Goal: Transaction & Acquisition: Book appointment/travel/reservation

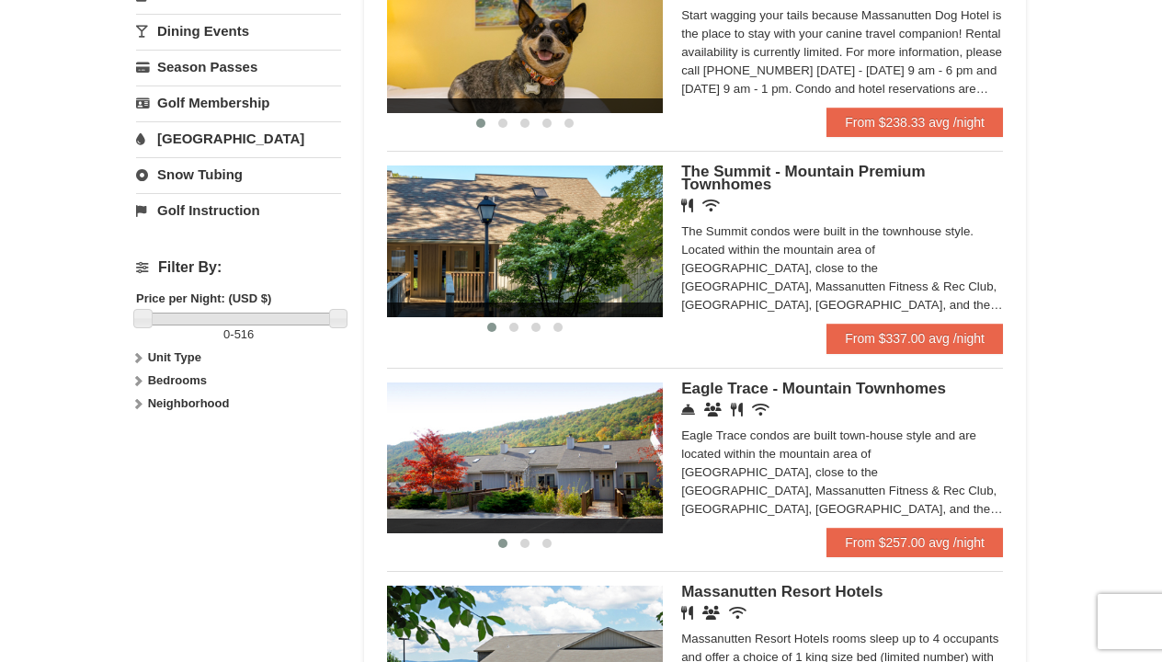
scroll to position [658, 0]
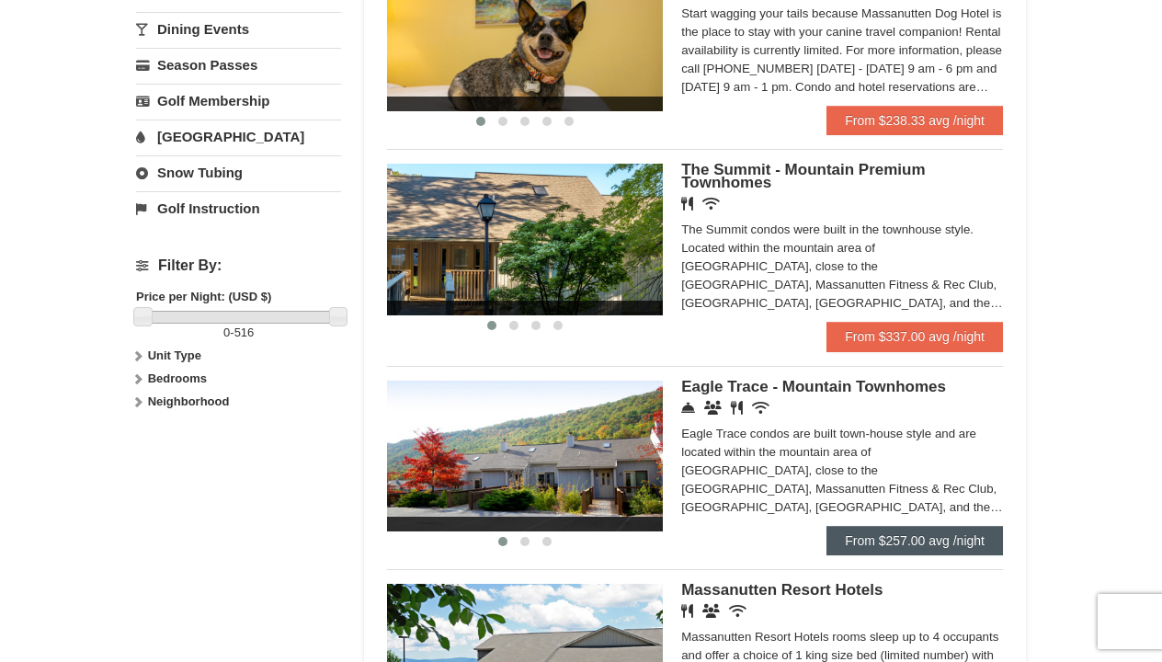
click at [928, 526] on link "From $257.00 avg /night" at bounding box center [915, 540] width 177 height 29
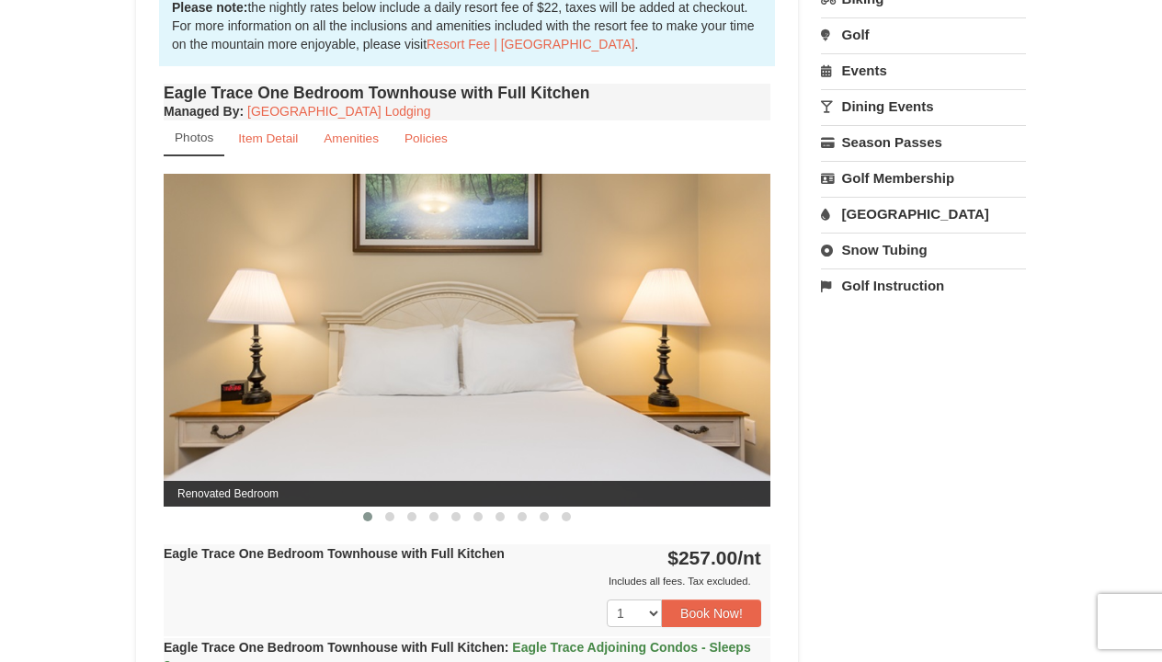
scroll to position [620, 0]
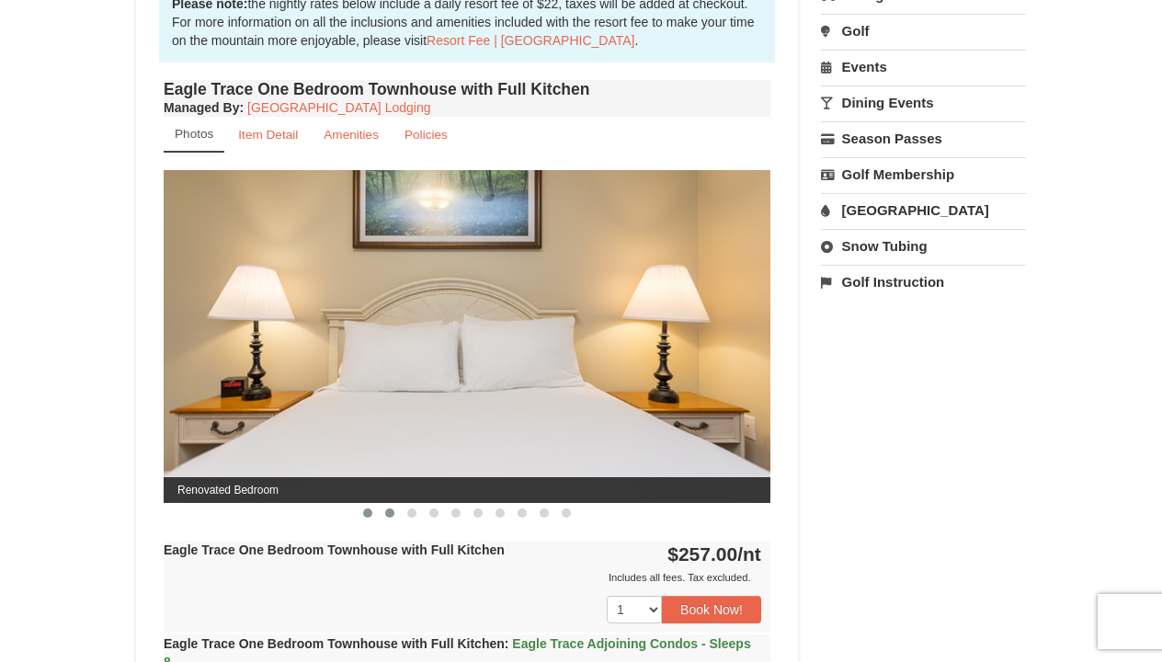
click at [392, 511] on span at bounding box center [389, 513] width 9 height 9
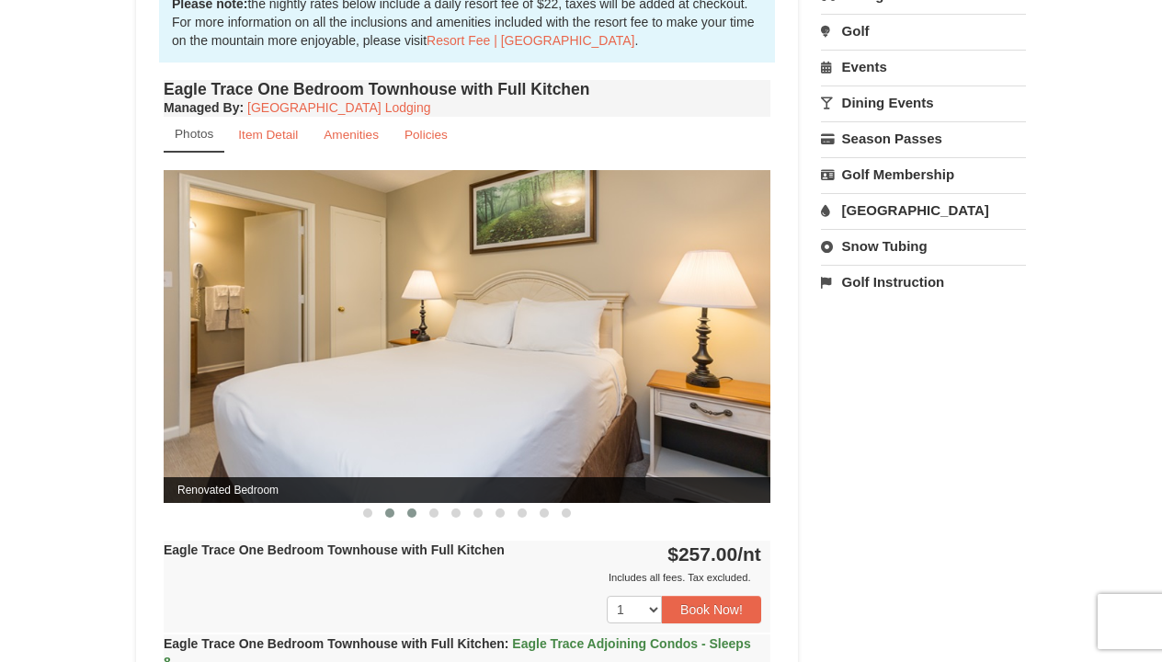
click at [414, 512] on span at bounding box center [411, 513] width 9 height 9
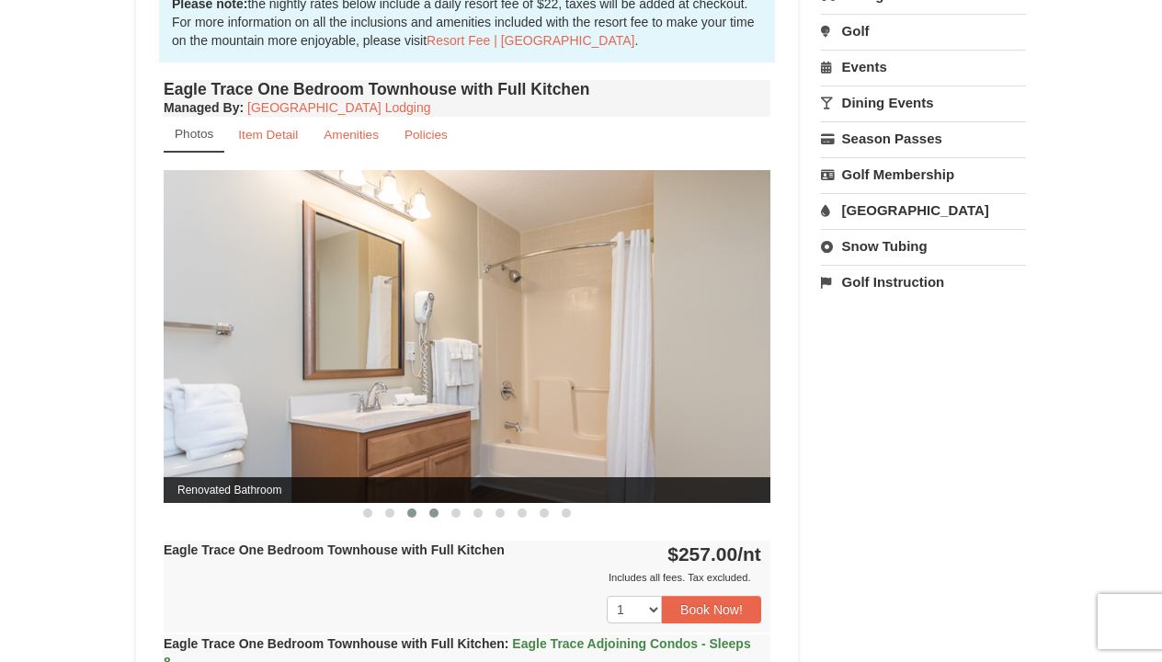
click at [440, 516] on button at bounding box center [434, 513] width 22 height 18
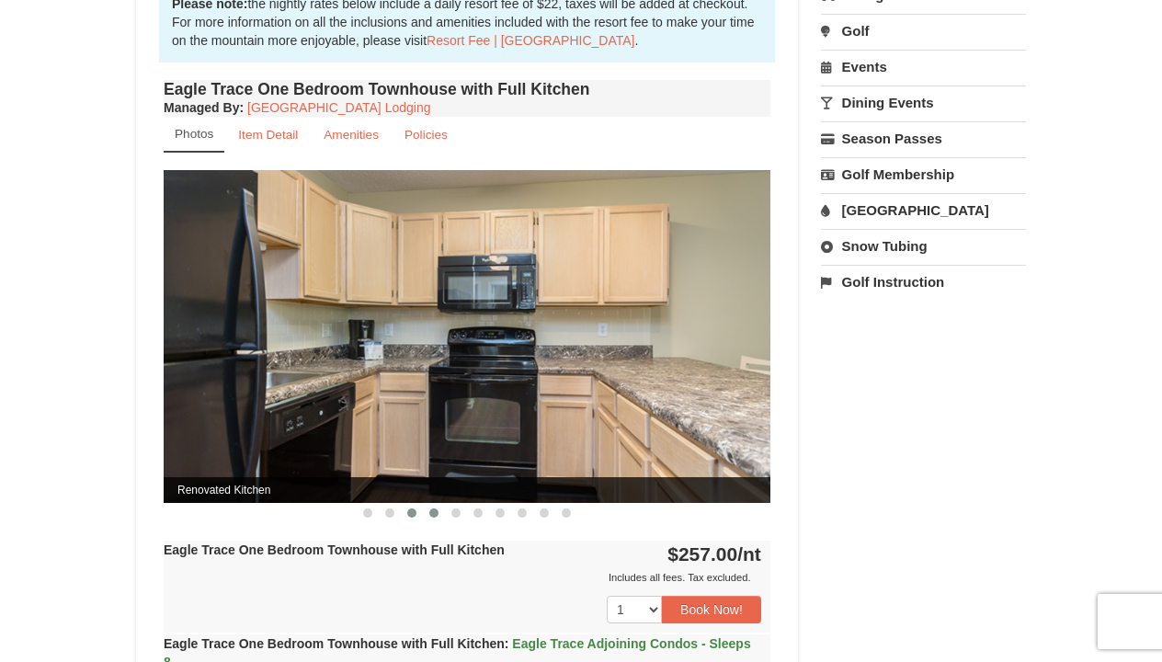
click at [414, 515] on span at bounding box center [411, 513] width 9 height 9
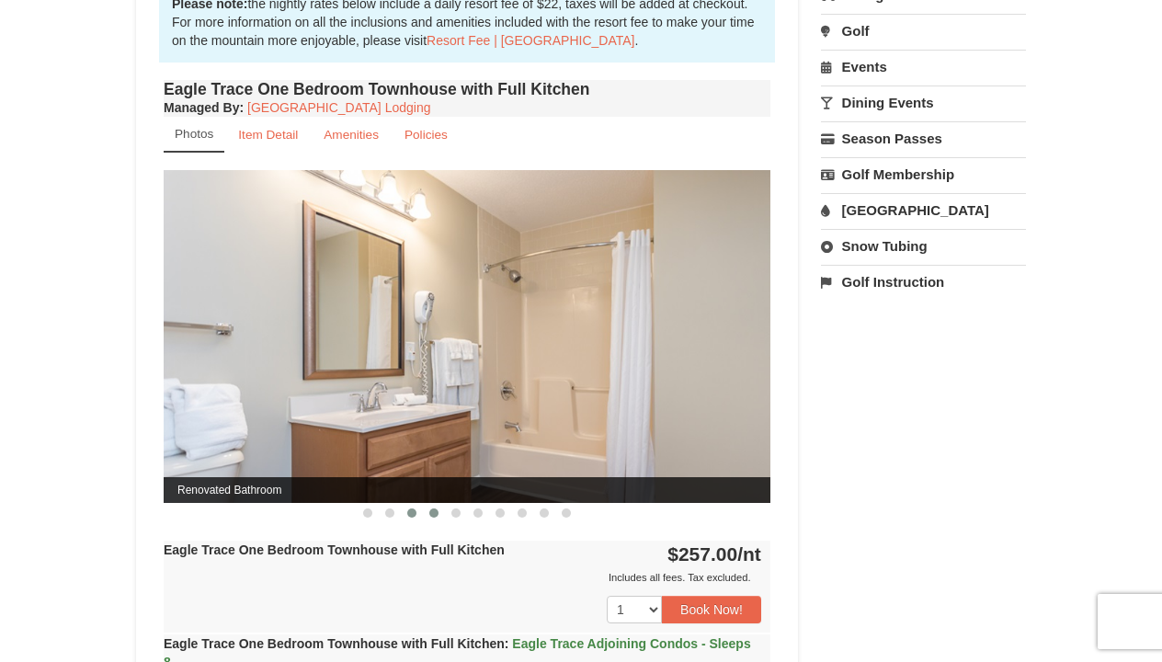
click at [437, 515] on span at bounding box center [433, 513] width 9 height 9
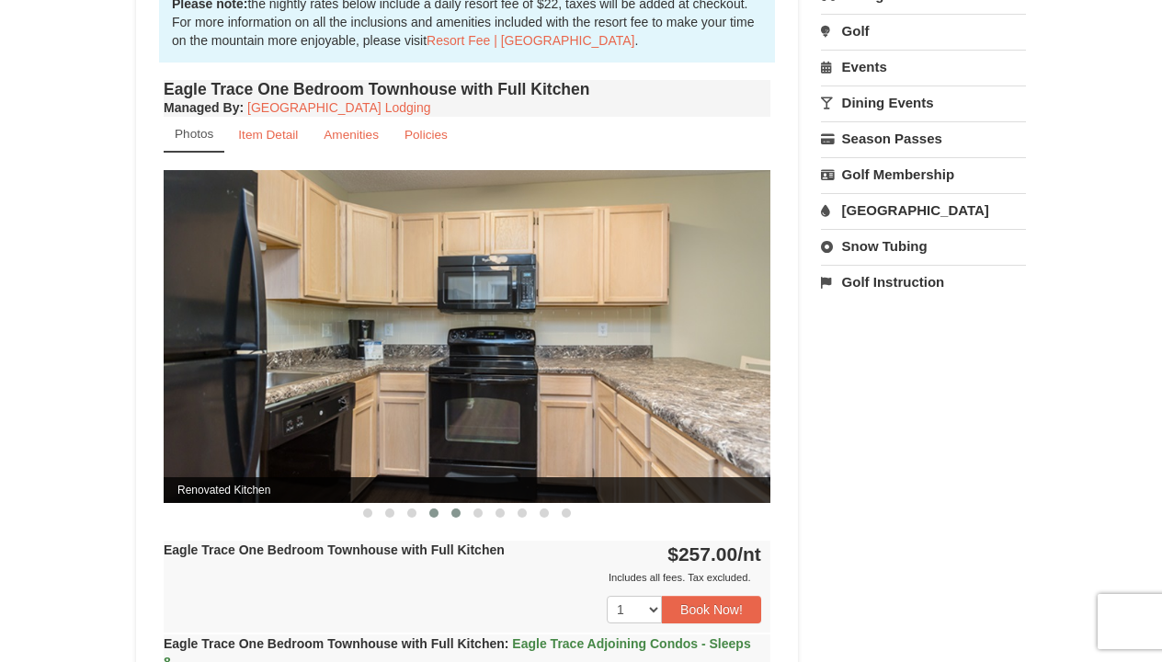
click at [461, 512] on button at bounding box center [456, 513] width 22 height 18
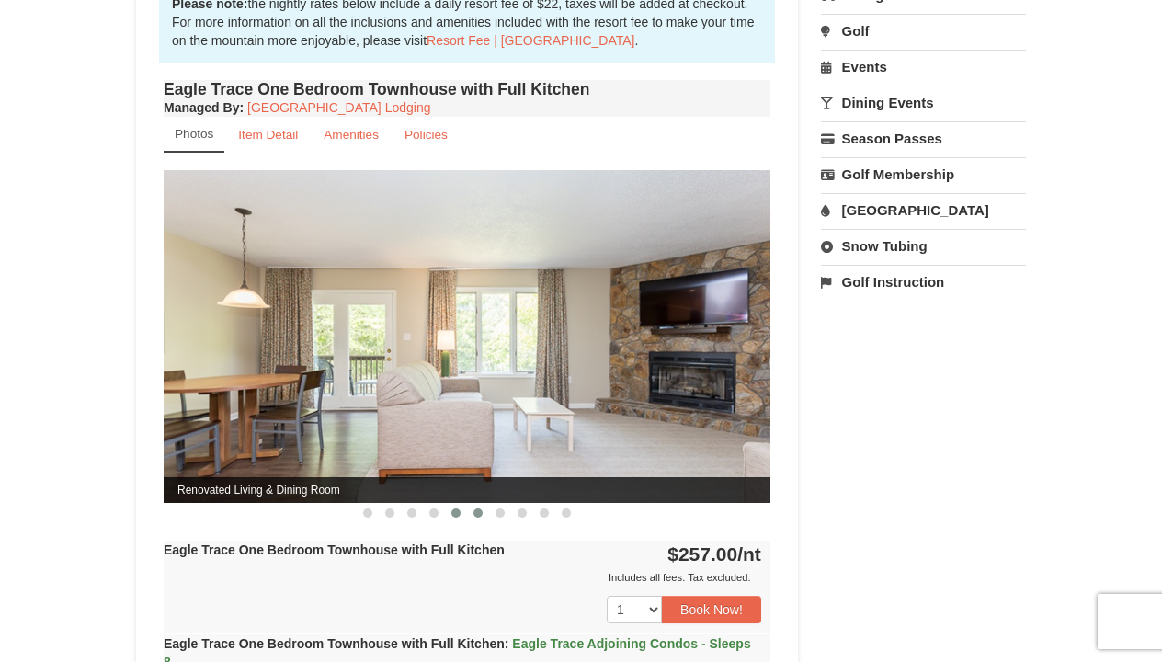
click at [478, 514] on span at bounding box center [478, 513] width 9 height 9
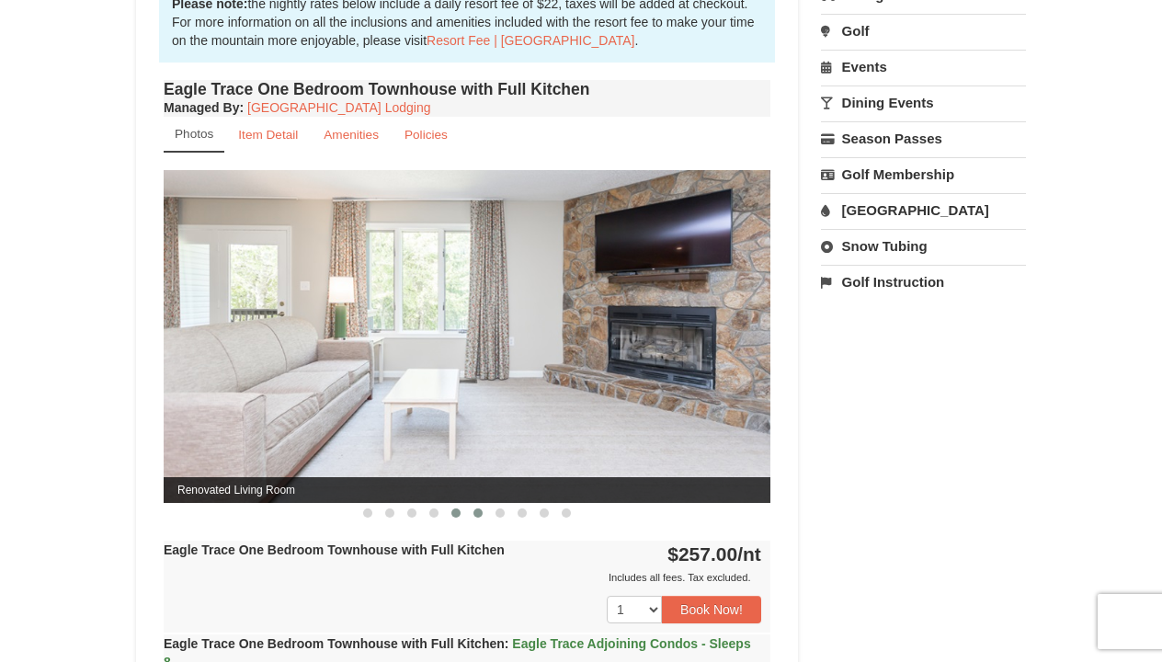
click at [454, 514] on span at bounding box center [456, 513] width 9 height 9
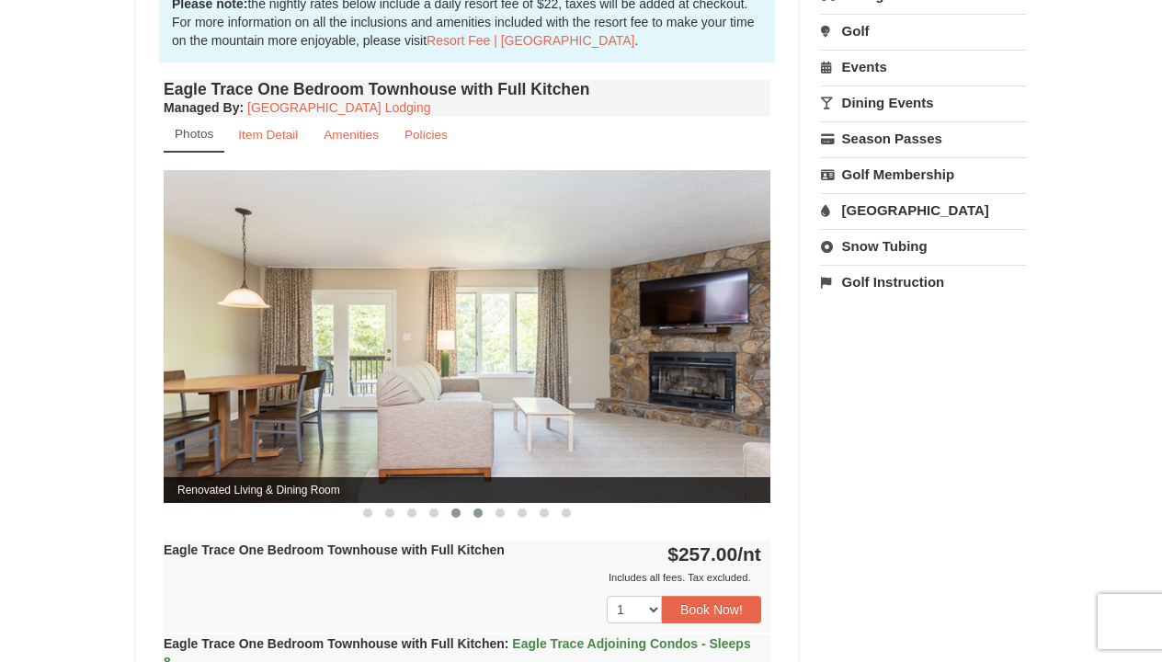
click at [479, 513] on span at bounding box center [478, 513] width 9 height 9
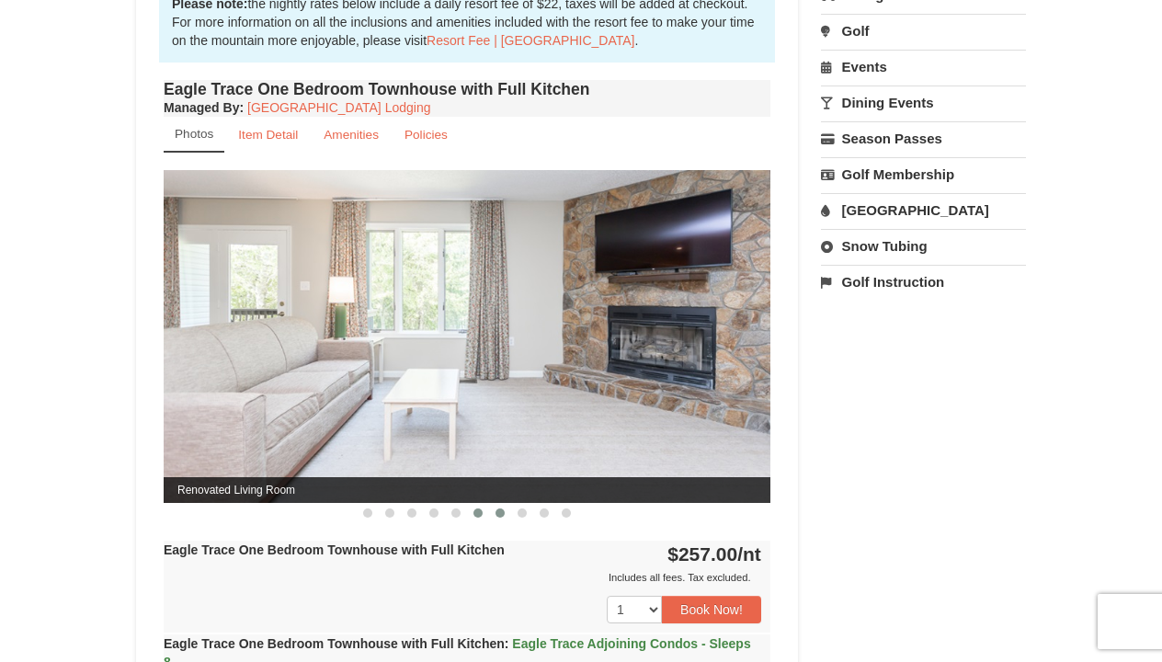
click at [500, 514] on span at bounding box center [500, 513] width 9 height 9
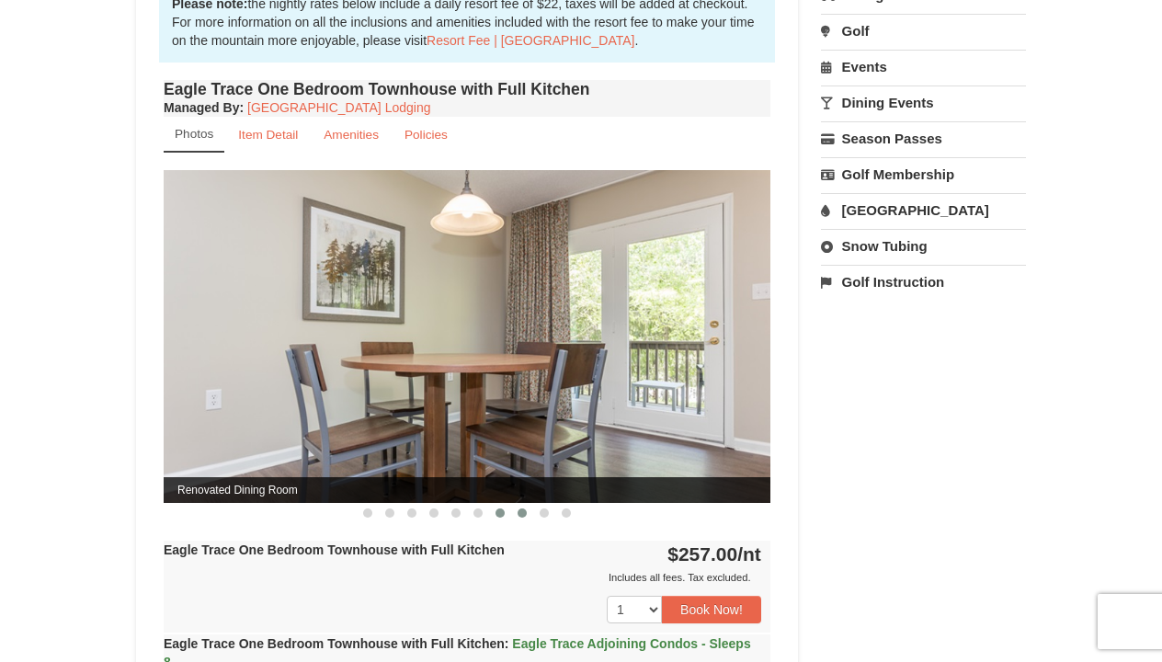
click at [521, 515] on span at bounding box center [522, 513] width 9 height 9
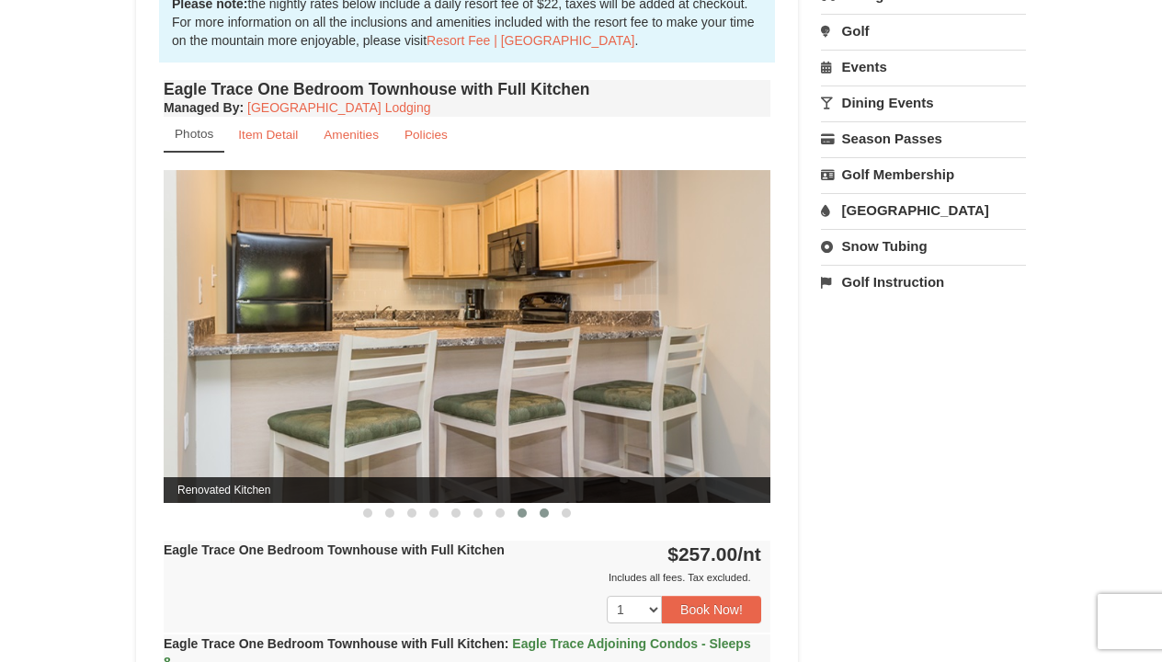
click at [543, 515] on span at bounding box center [544, 513] width 9 height 9
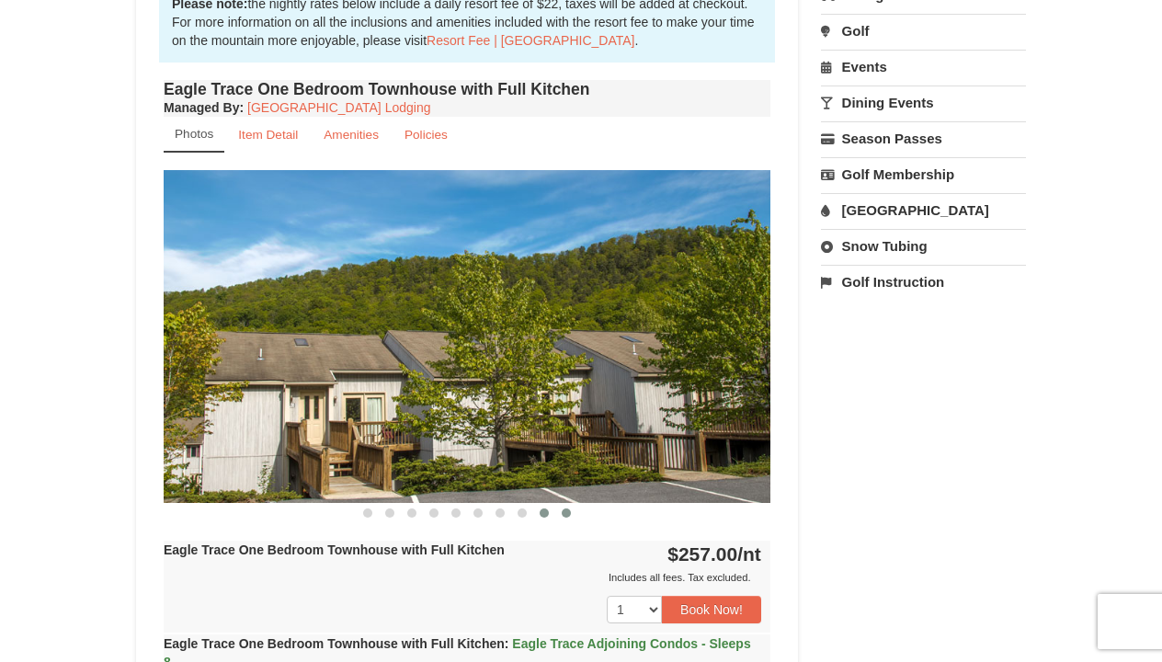
click at [569, 516] on span at bounding box center [566, 513] width 9 height 9
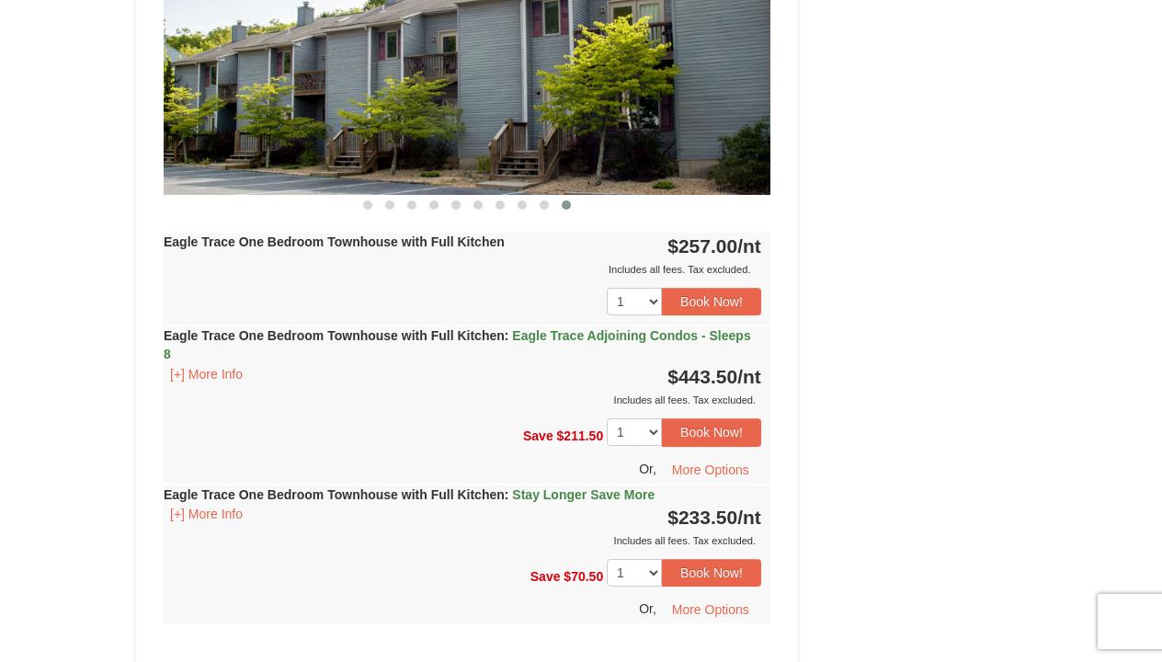
scroll to position [932, 0]
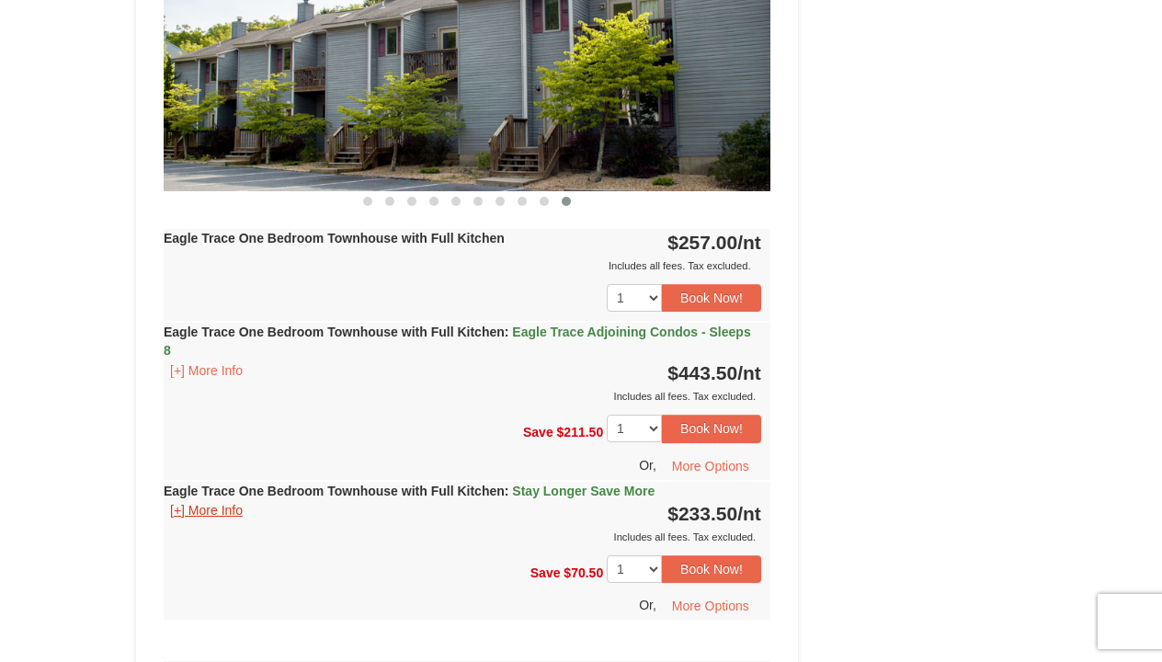
click at [231, 510] on button "[+] More Info" at bounding box center [207, 510] width 86 height 20
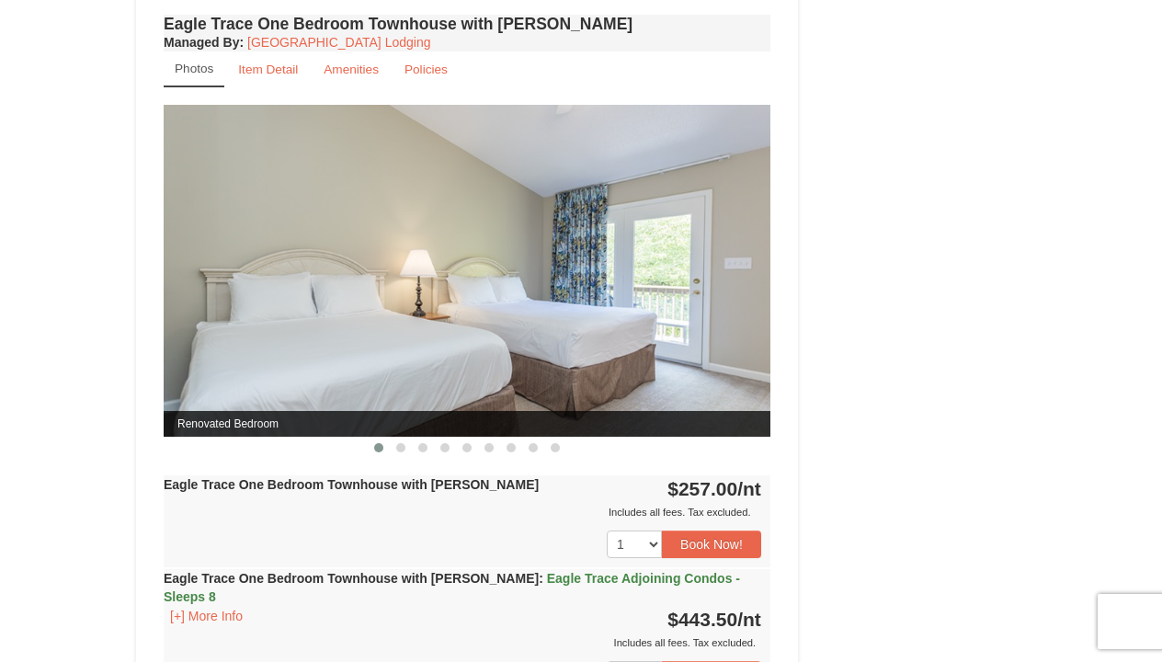
scroll to position [1781, 0]
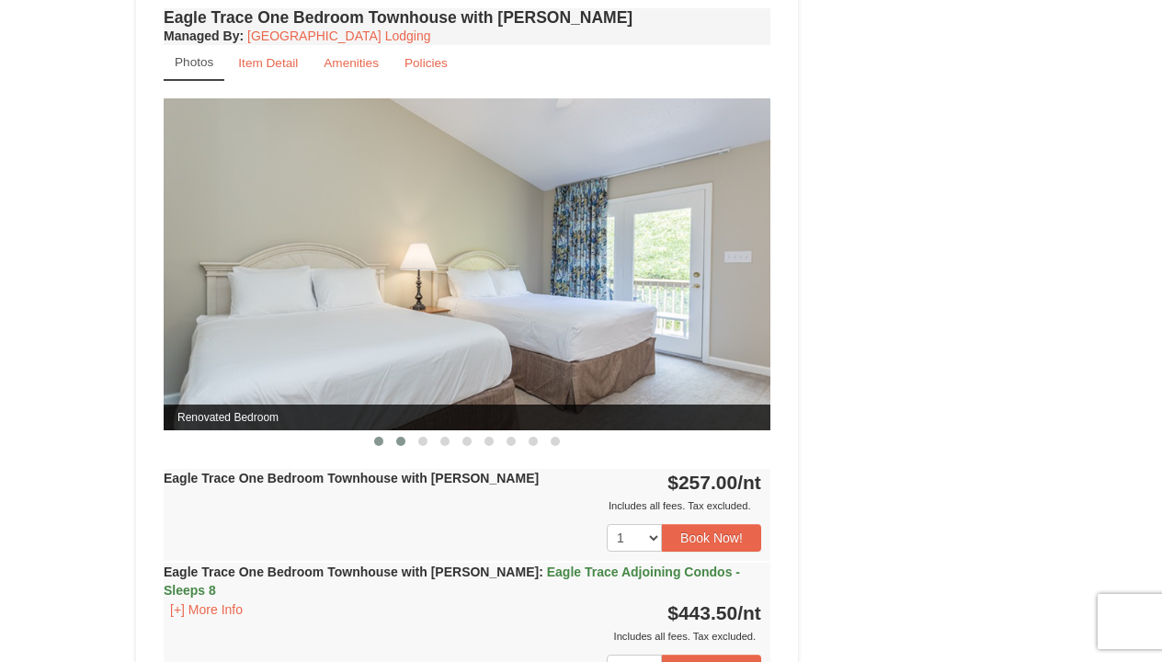
click at [403, 440] on span at bounding box center [400, 441] width 9 height 9
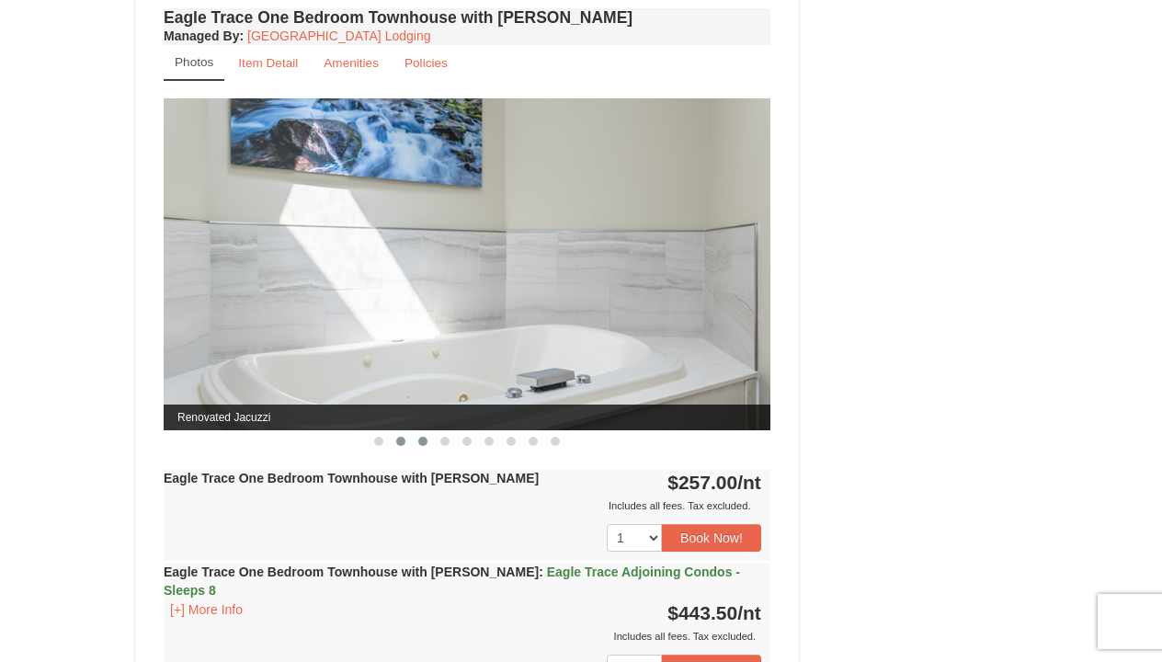
click at [425, 437] on span at bounding box center [422, 441] width 9 height 9
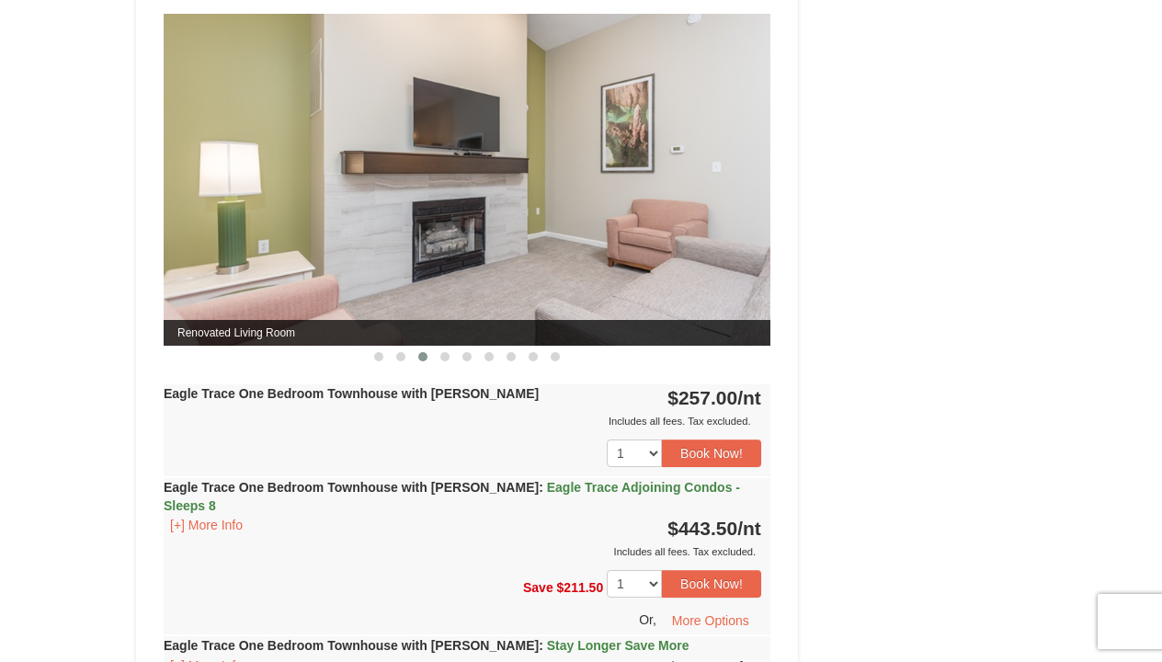
scroll to position [1862, 0]
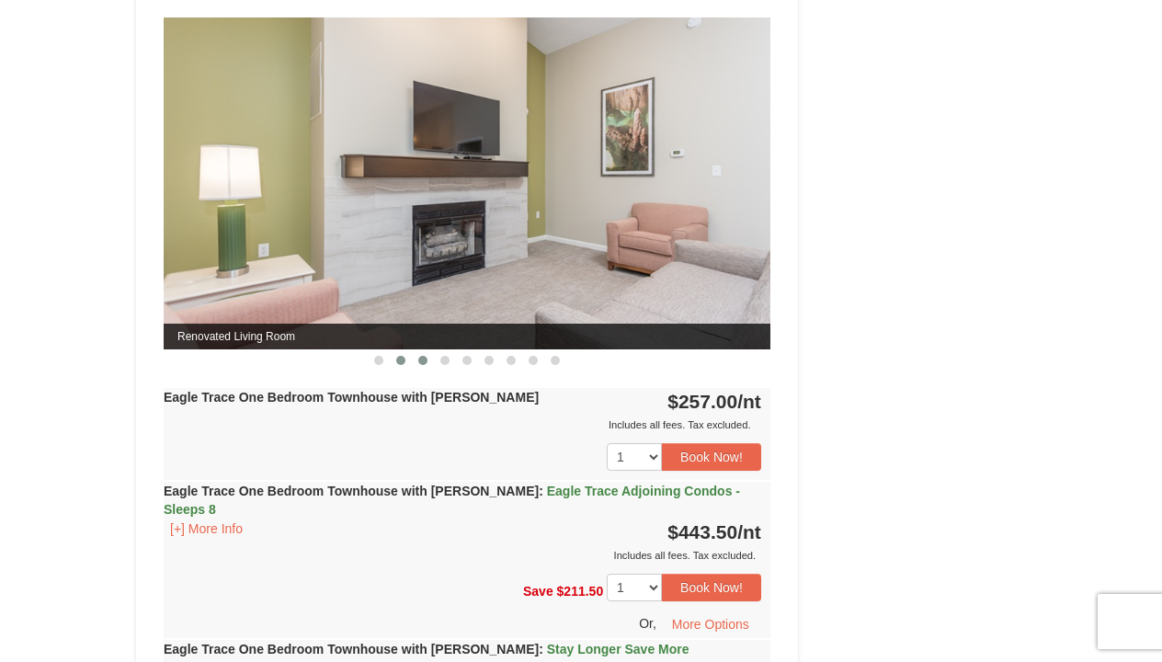
click at [398, 363] on button at bounding box center [401, 360] width 22 height 18
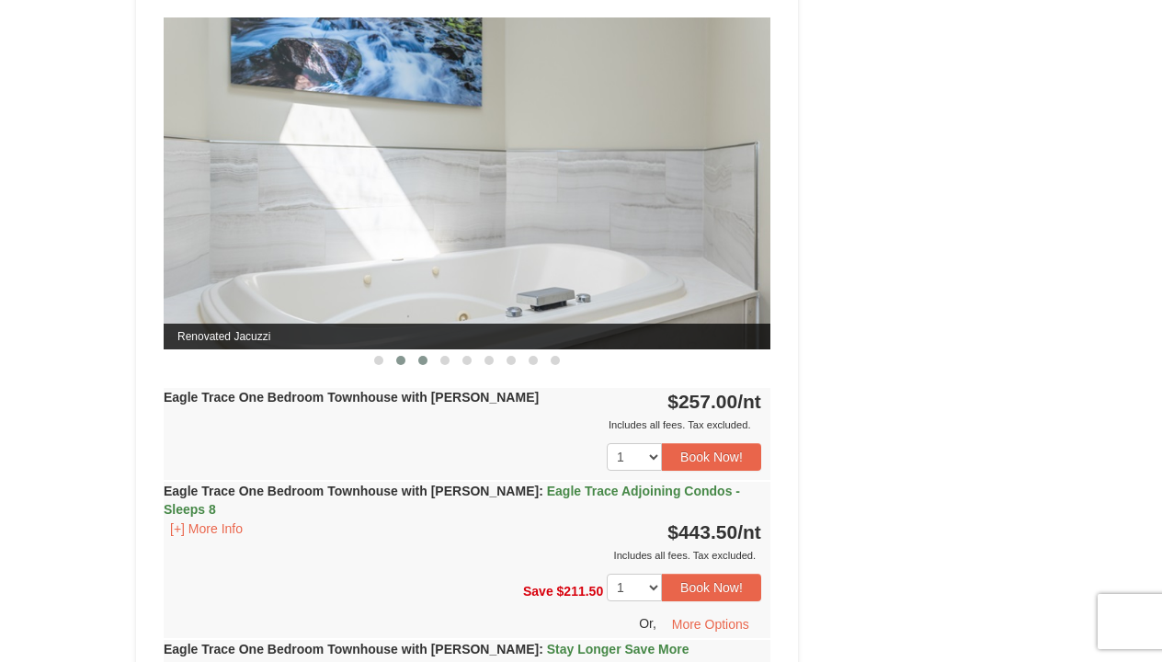
click at [423, 360] on span at bounding box center [422, 360] width 9 height 9
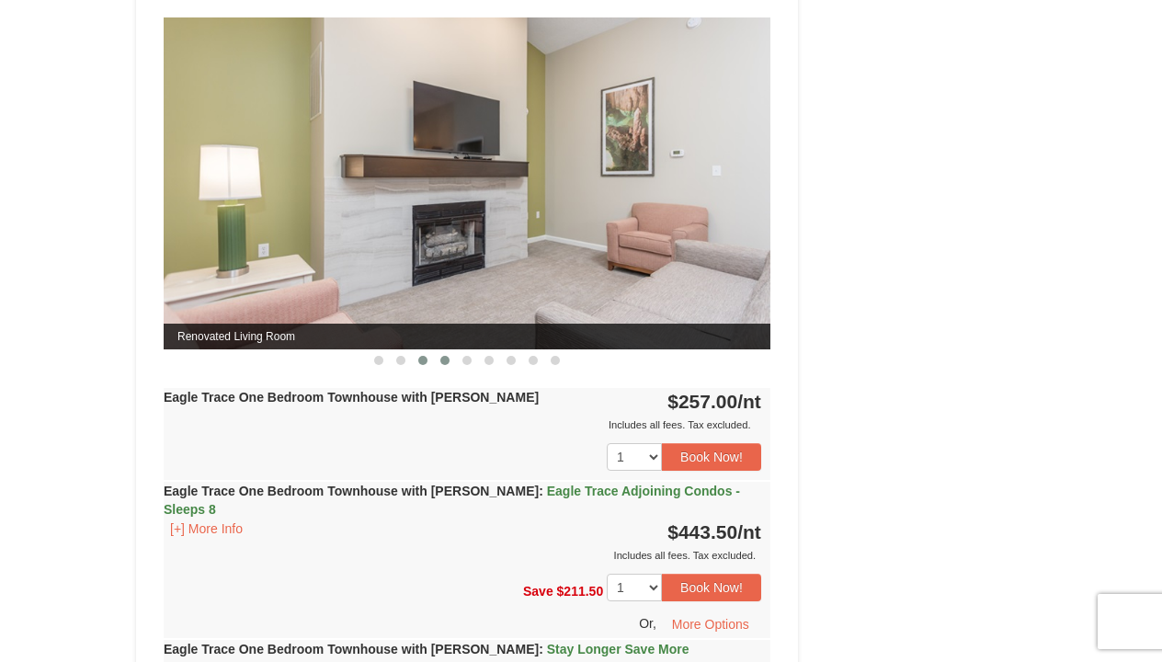
click at [445, 360] on span at bounding box center [444, 360] width 9 height 9
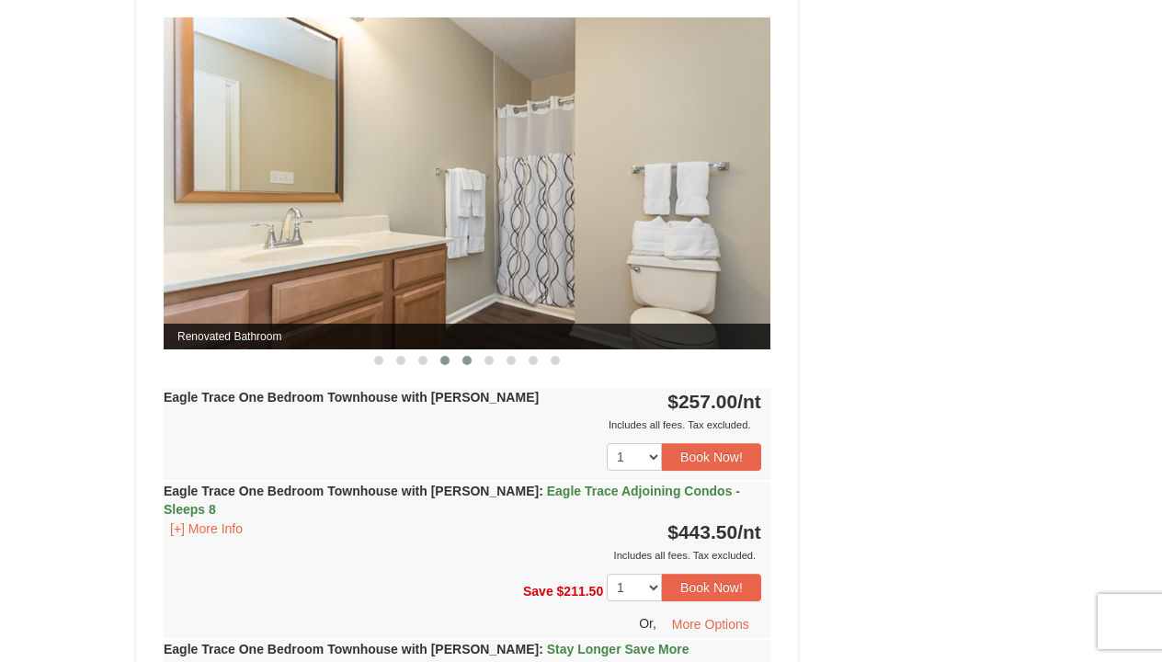
click at [468, 360] on span at bounding box center [467, 360] width 9 height 9
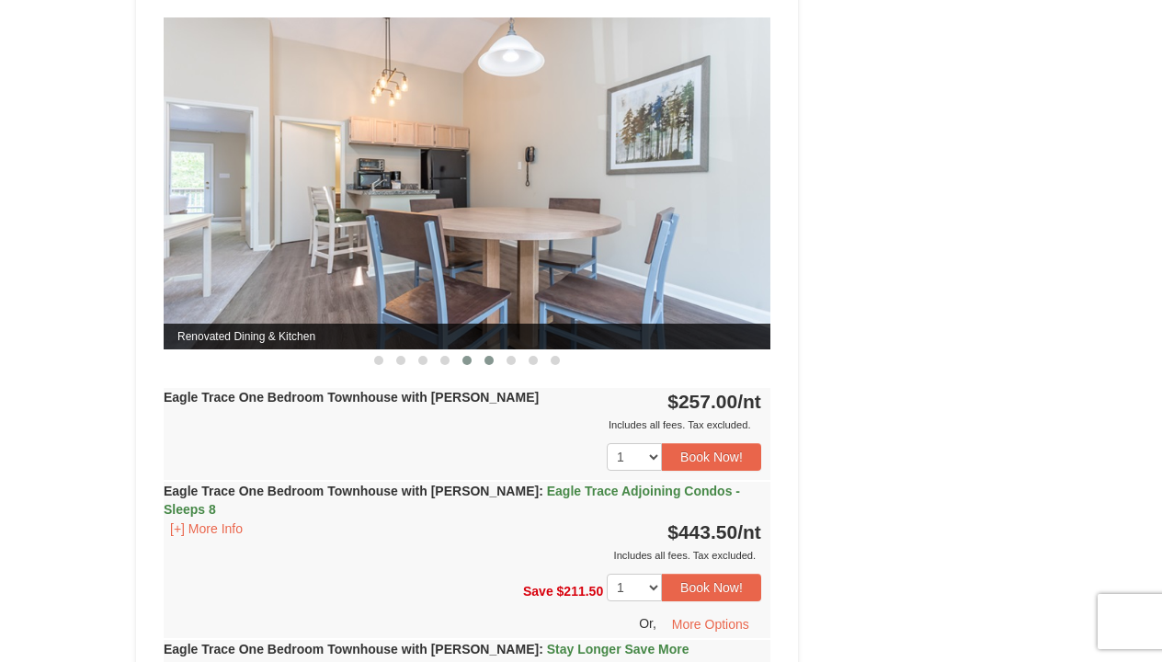
click at [490, 360] on span at bounding box center [489, 360] width 9 height 9
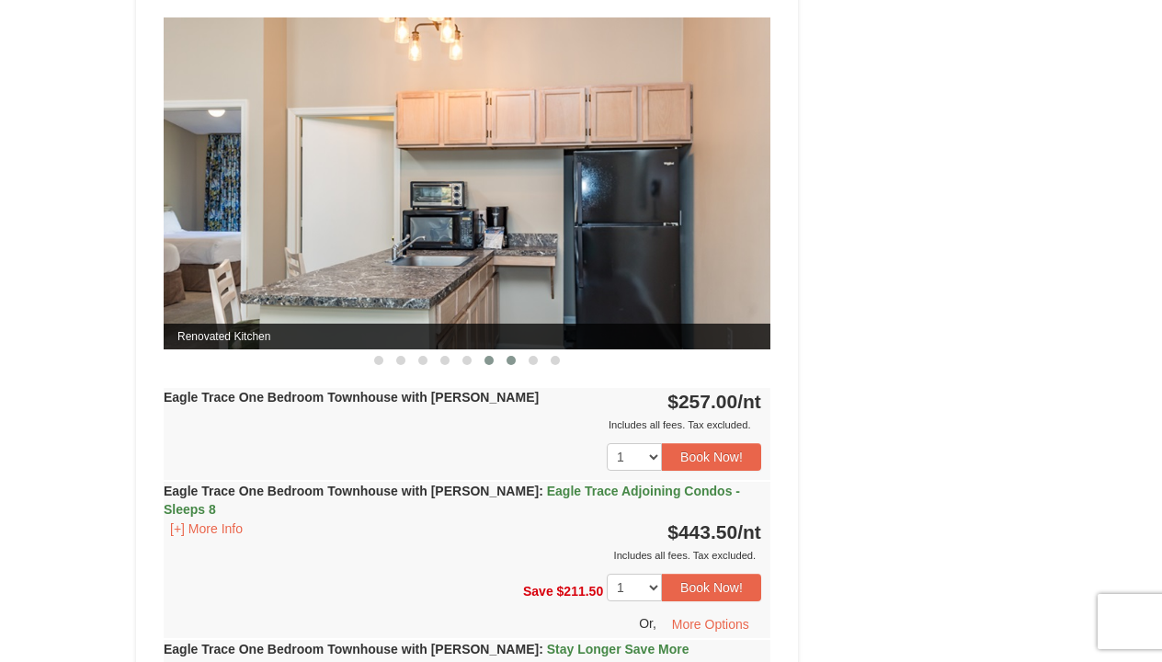
click at [509, 360] on span at bounding box center [511, 360] width 9 height 9
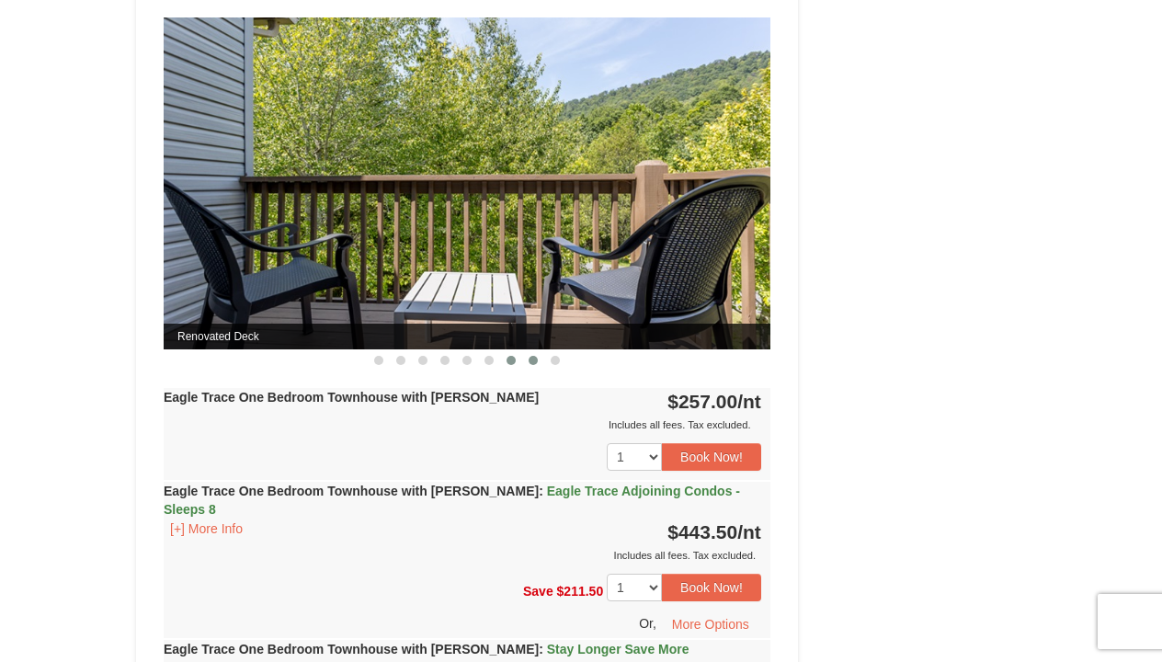
click at [532, 361] on span at bounding box center [533, 360] width 9 height 9
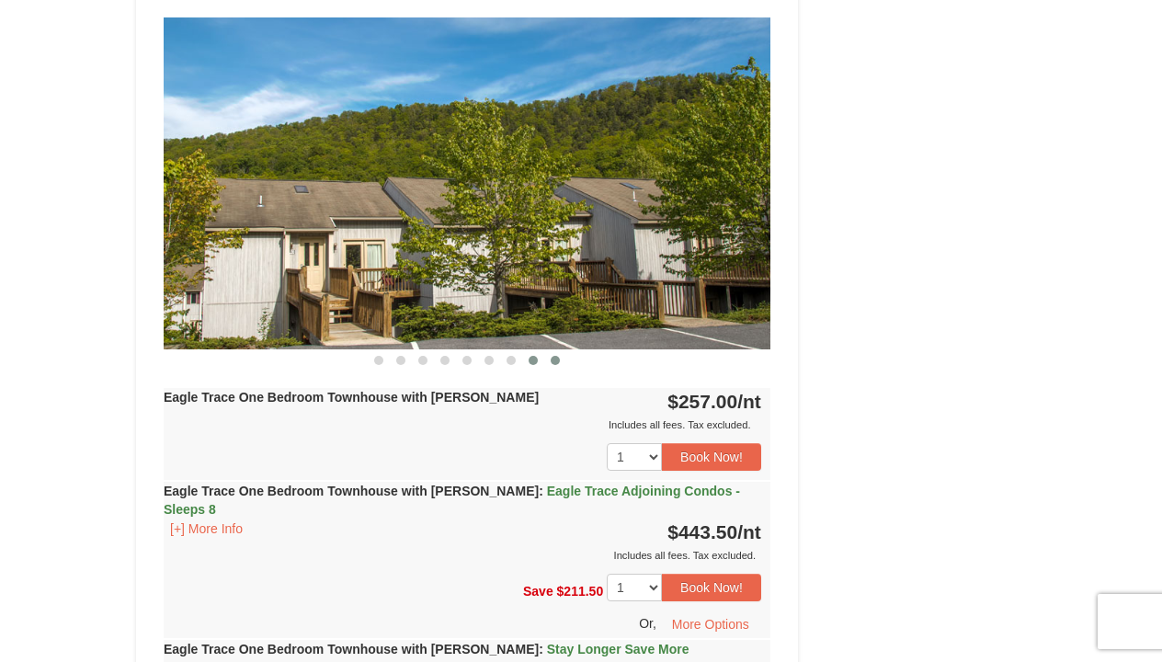
click at [557, 361] on span at bounding box center [555, 360] width 9 height 9
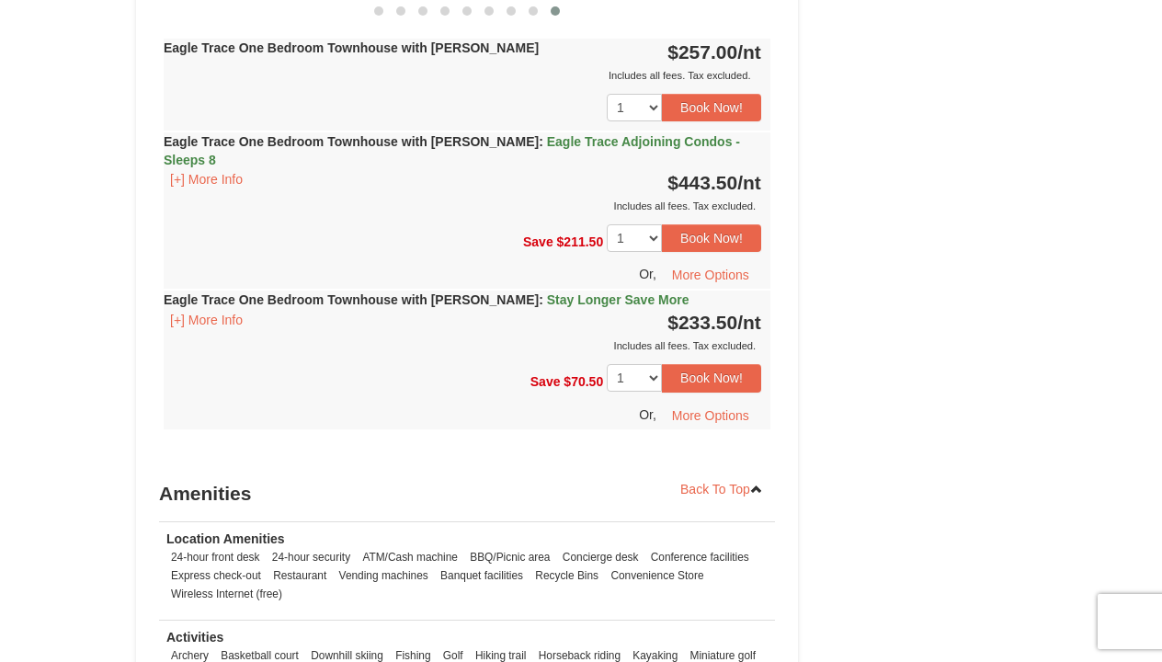
scroll to position [2221, 0]
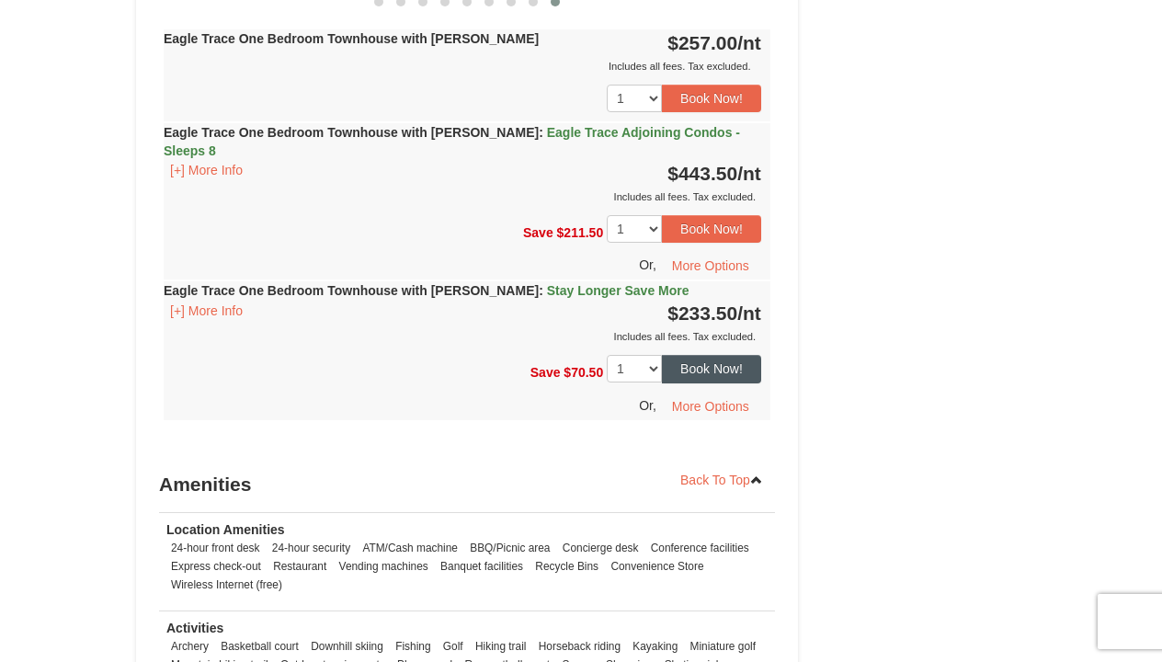
click at [694, 355] on button "Book Now!" at bounding box center [711, 369] width 99 height 28
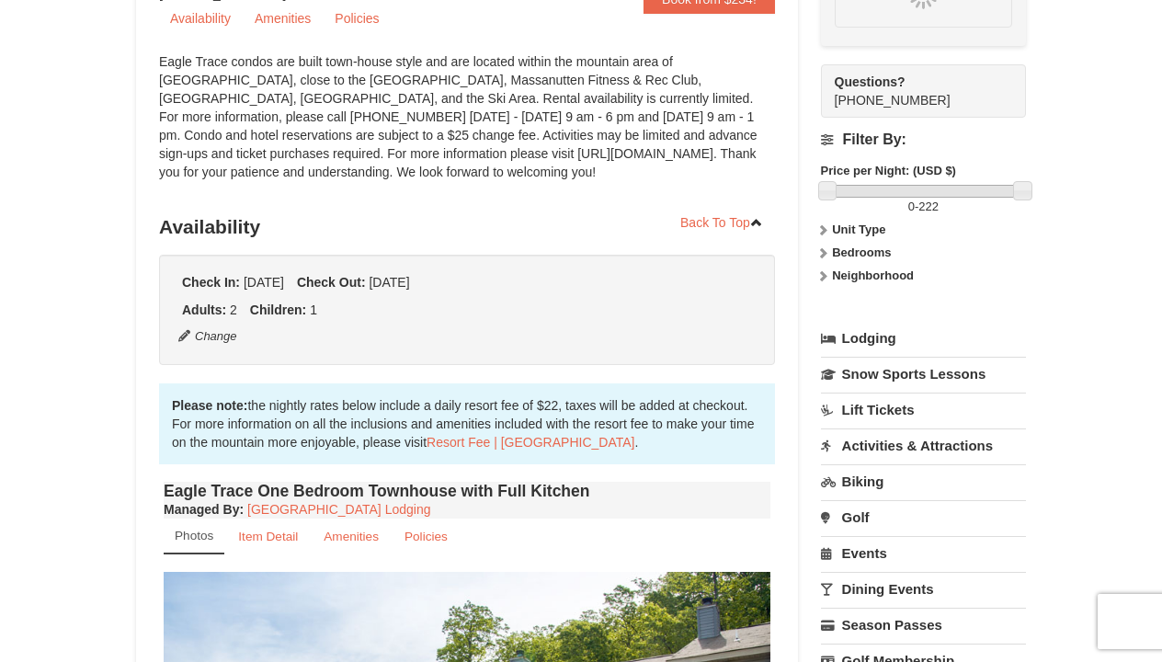
scroll to position [179, 0]
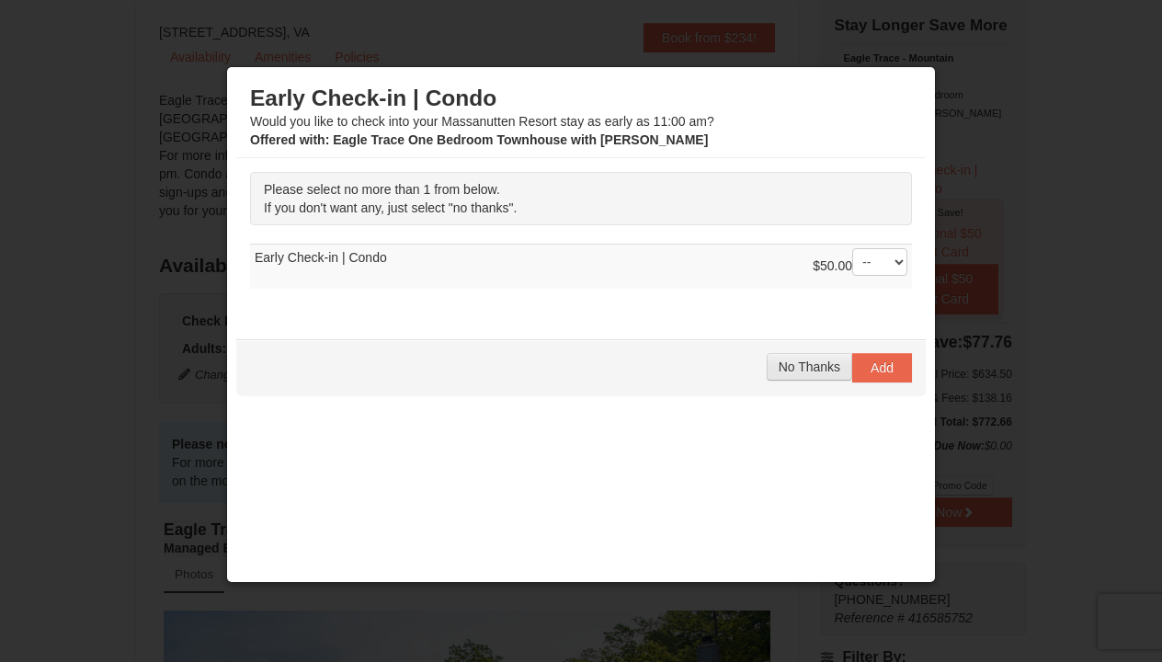
click at [798, 360] on span "No Thanks" at bounding box center [810, 367] width 62 height 15
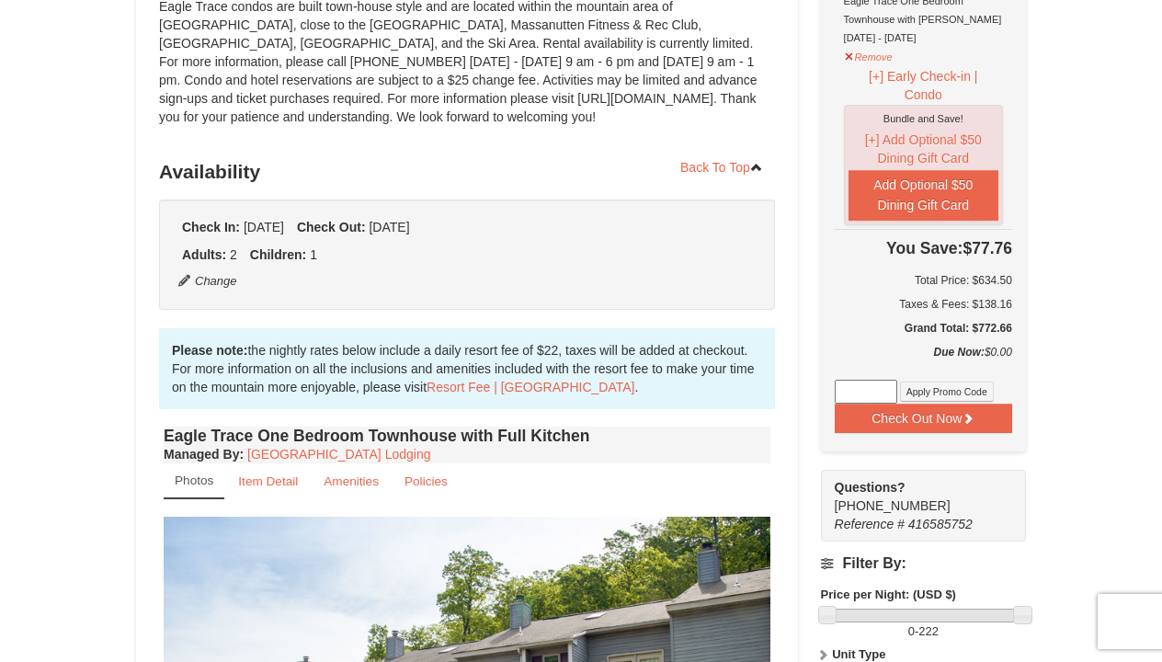
scroll to position [279, 0]
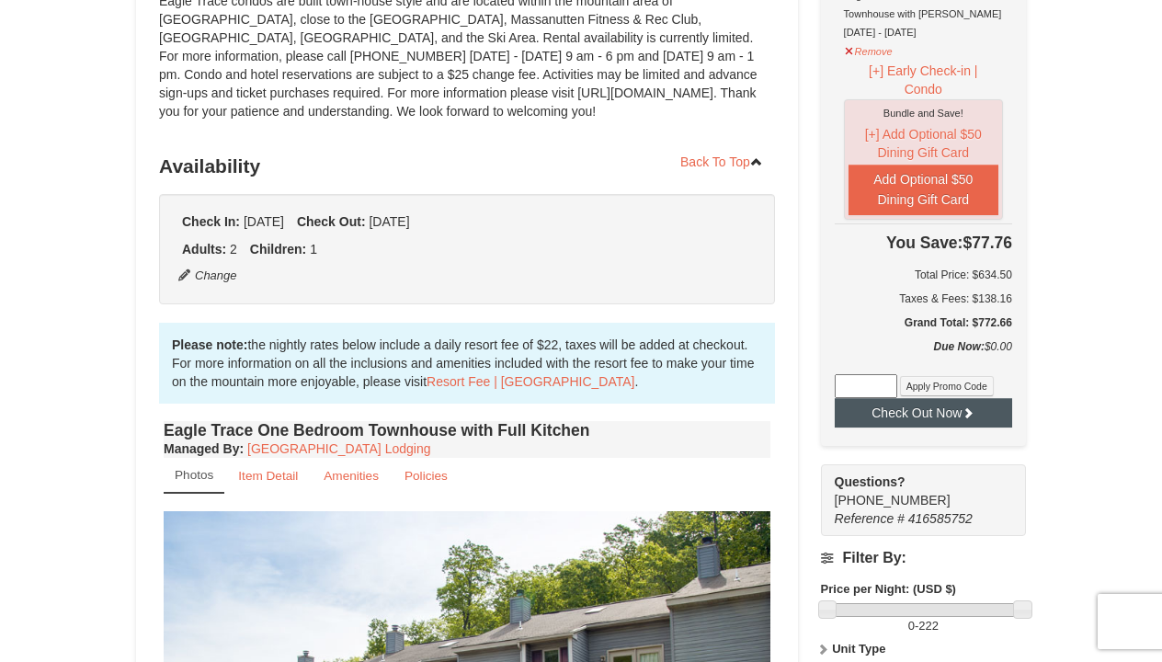
click at [939, 408] on button "Check Out Now" at bounding box center [923, 412] width 177 height 29
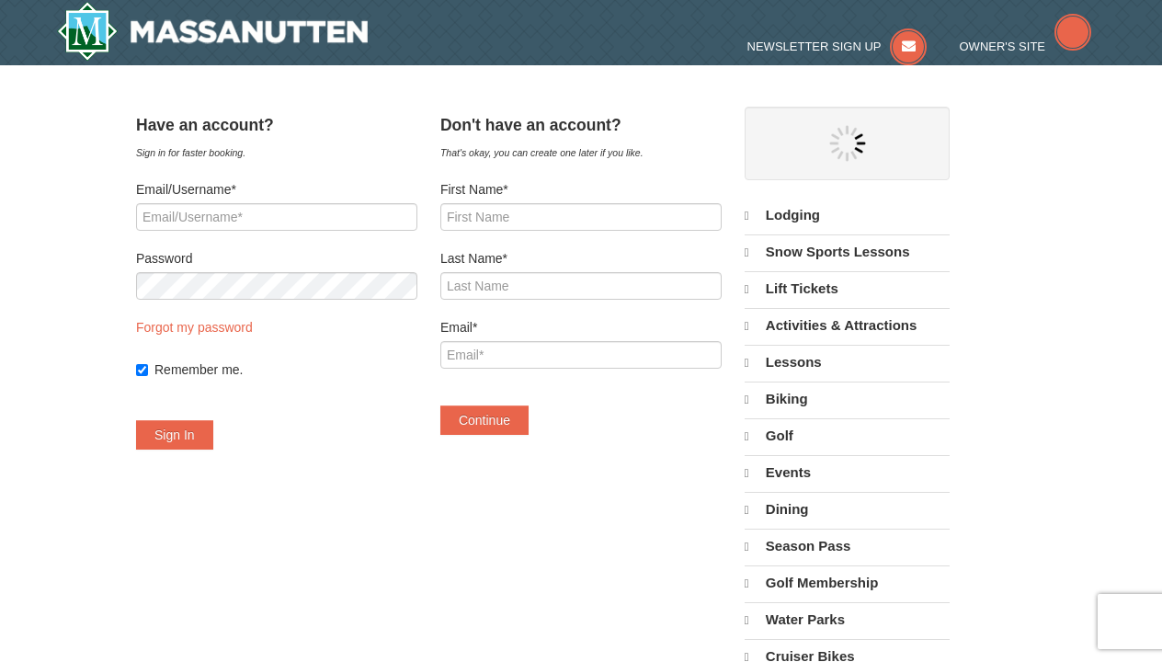
select select "10"
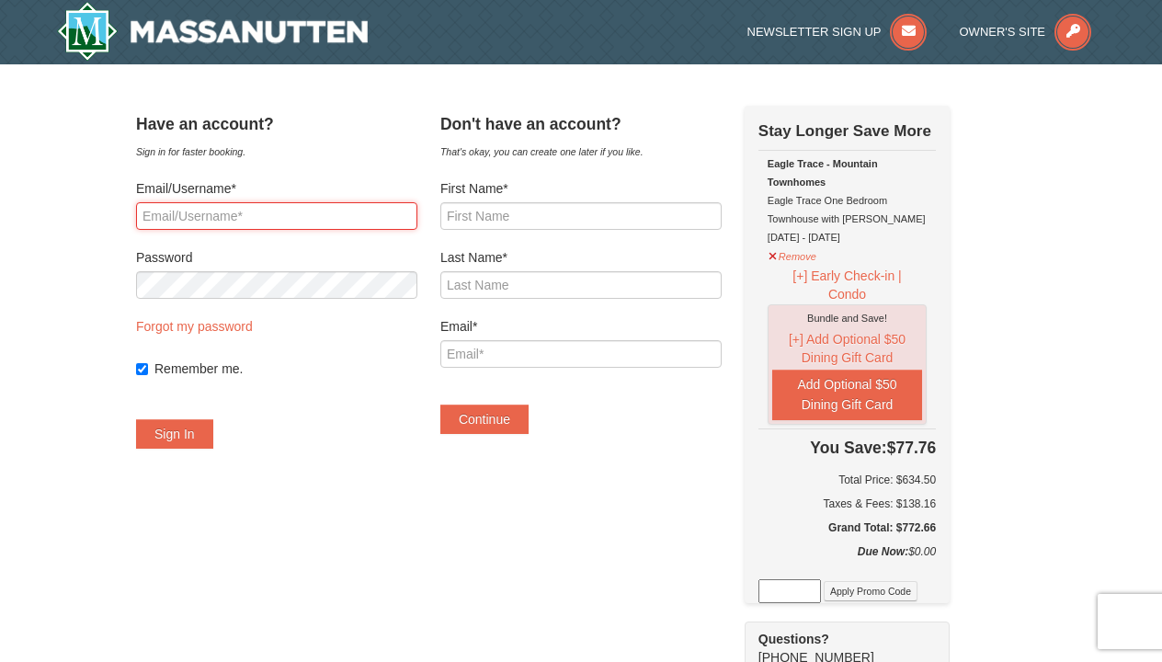
click at [418, 214] on input "Email/Username*" at bounding box center [276, 216] width 281 height 28
click at [339, 217] on input "Email/Username*" at bounding box center [276, 216] width 281 height 28
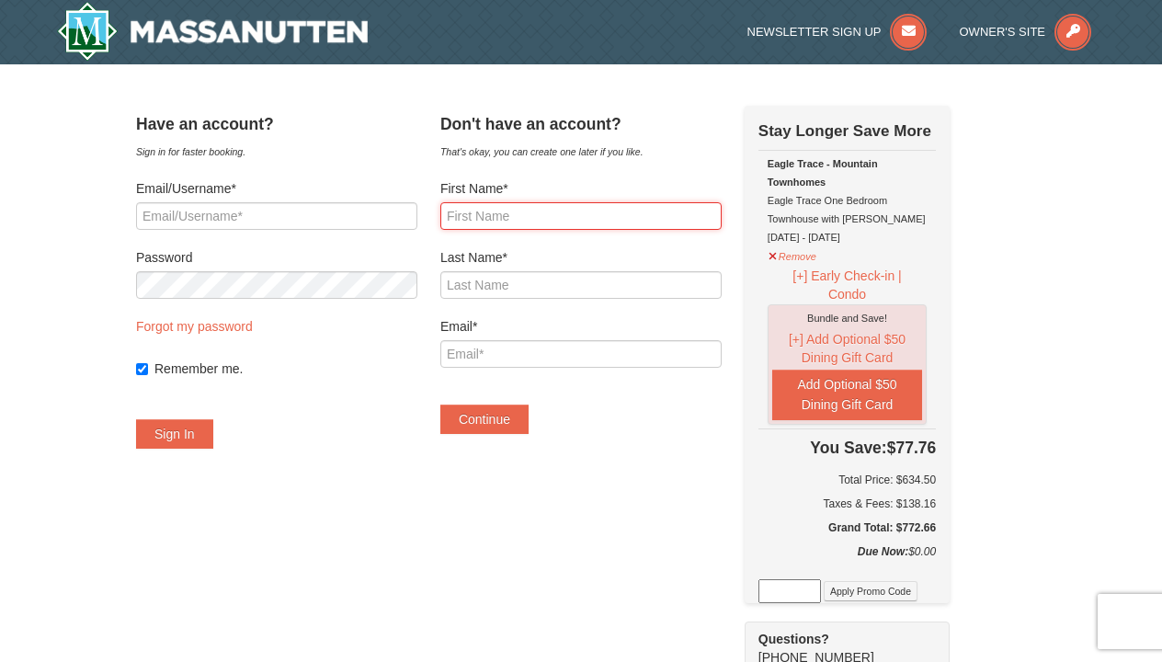
click at [531, 221] on input "First Name*" at bounding box center [580, 216] width 281 height 28
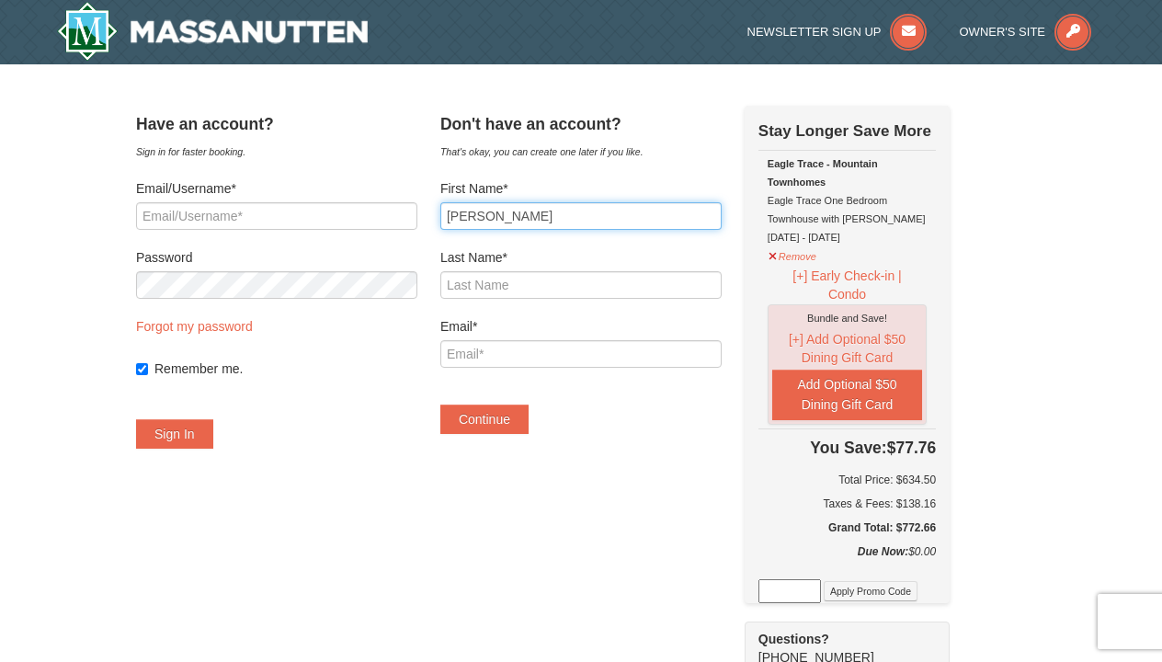
type input "Kevin"
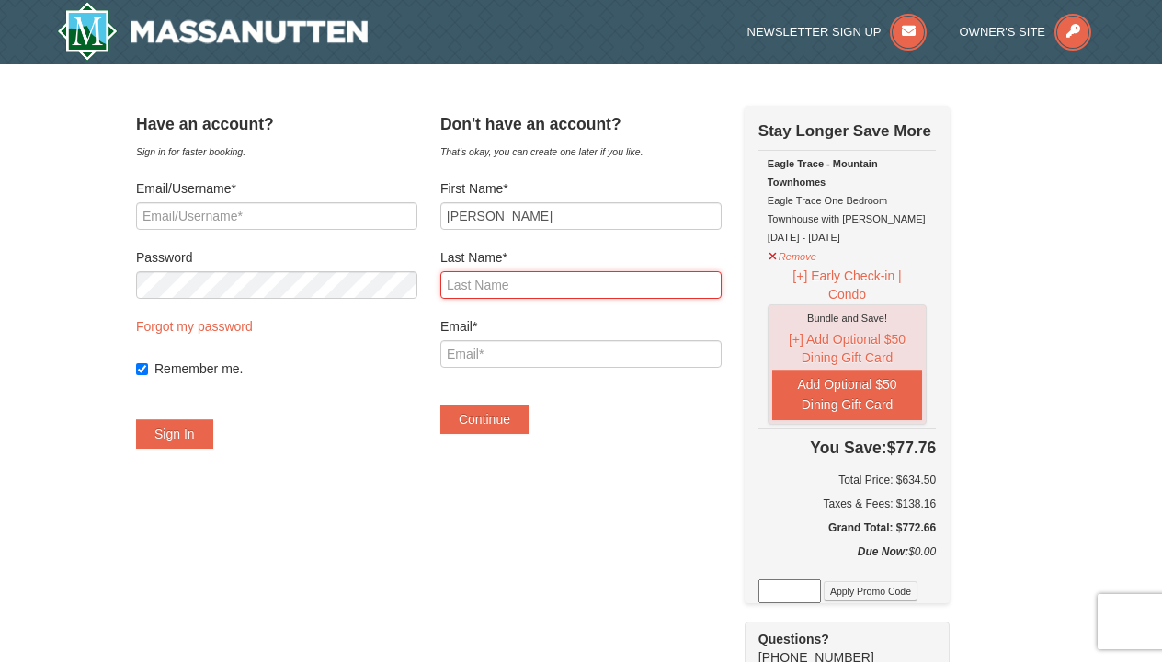
click at [542, 278] on input "Last Name*" at bounding box center [580, 285] width 281 height 28
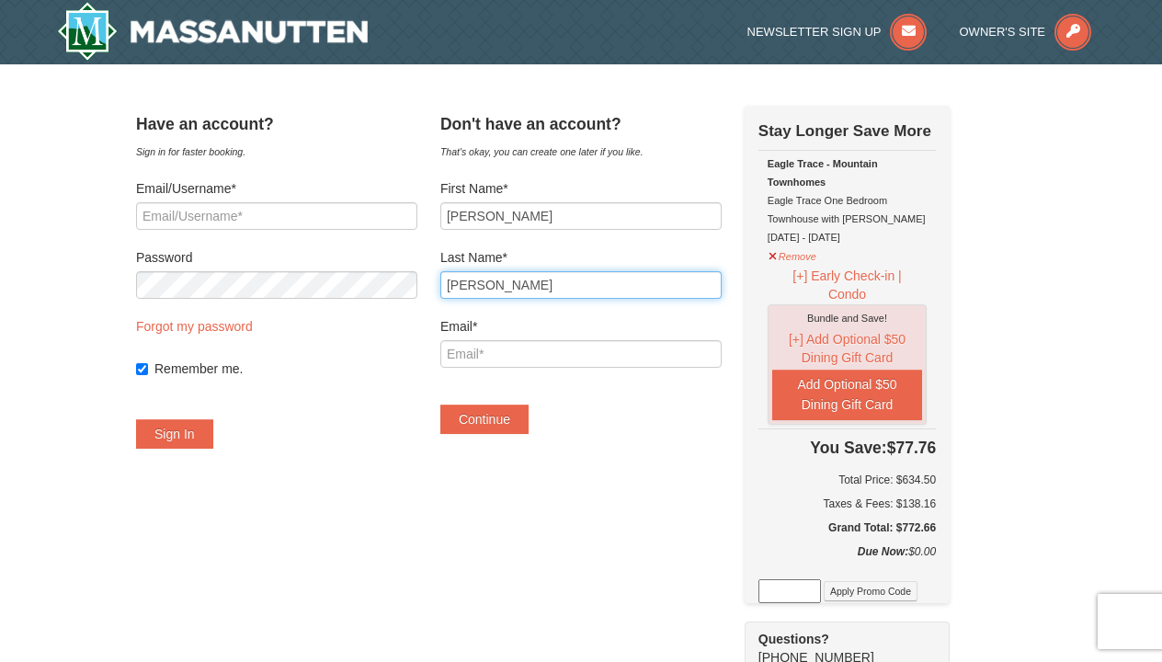
type input "Davis"
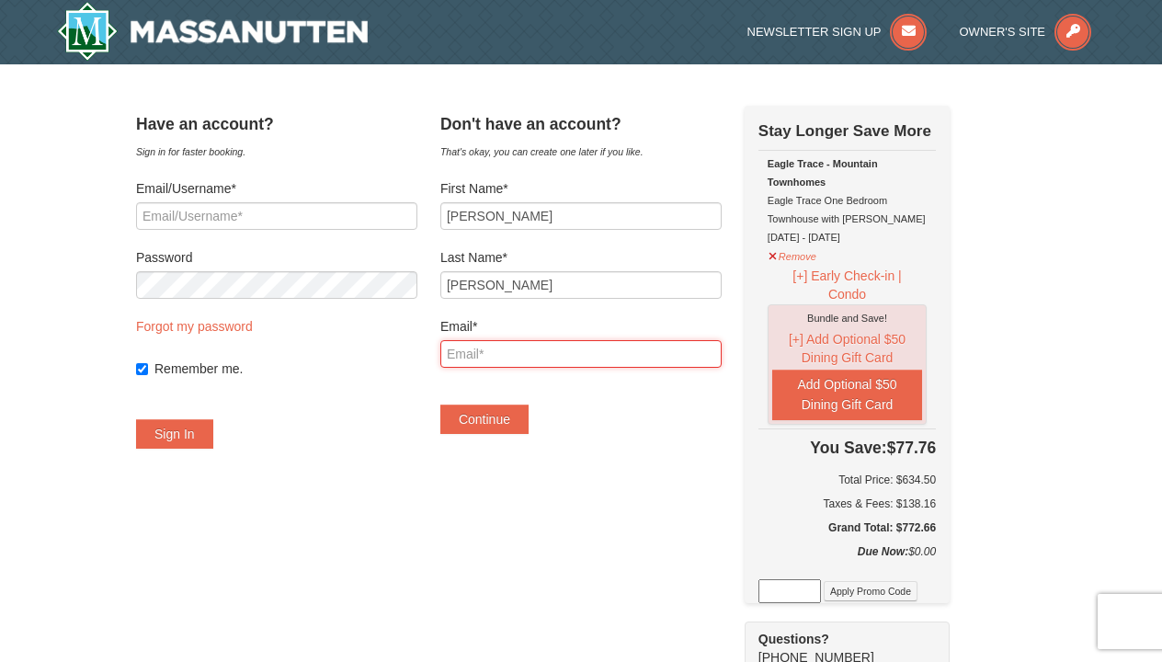
click at [554, 349] on input "Email*" at bounding box center [580, 354] width 281 height 28
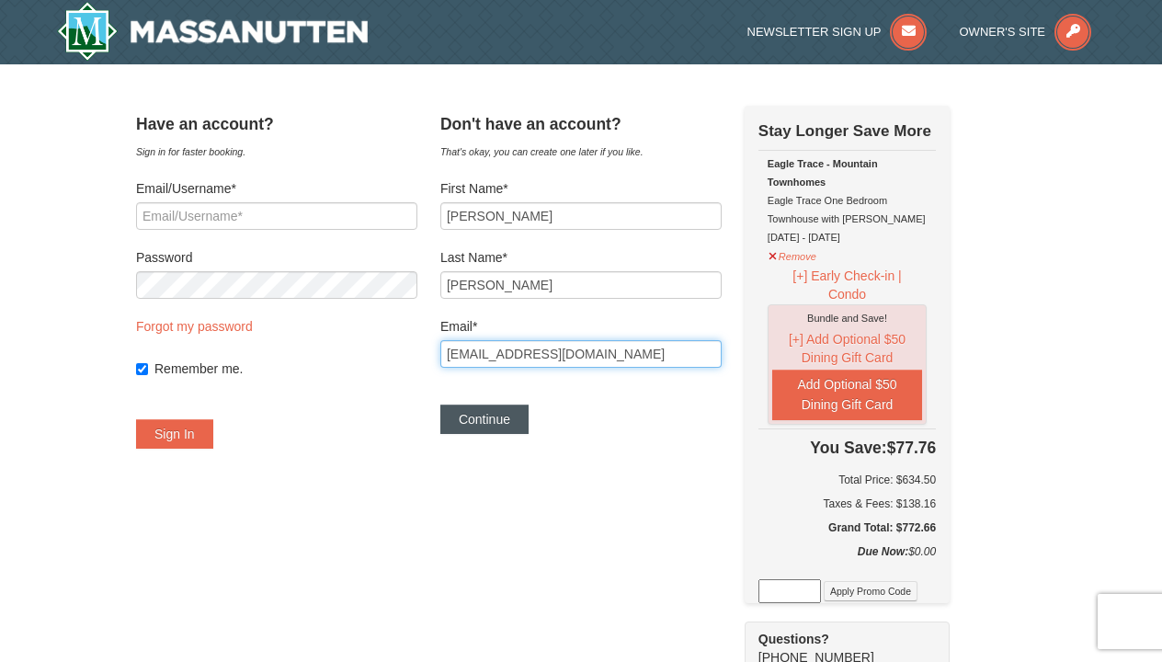
type input "kdavis71677@gmail.com"
click at [506, 419] on button "Continue" at bounding box center [484, 419] width 88 height 29
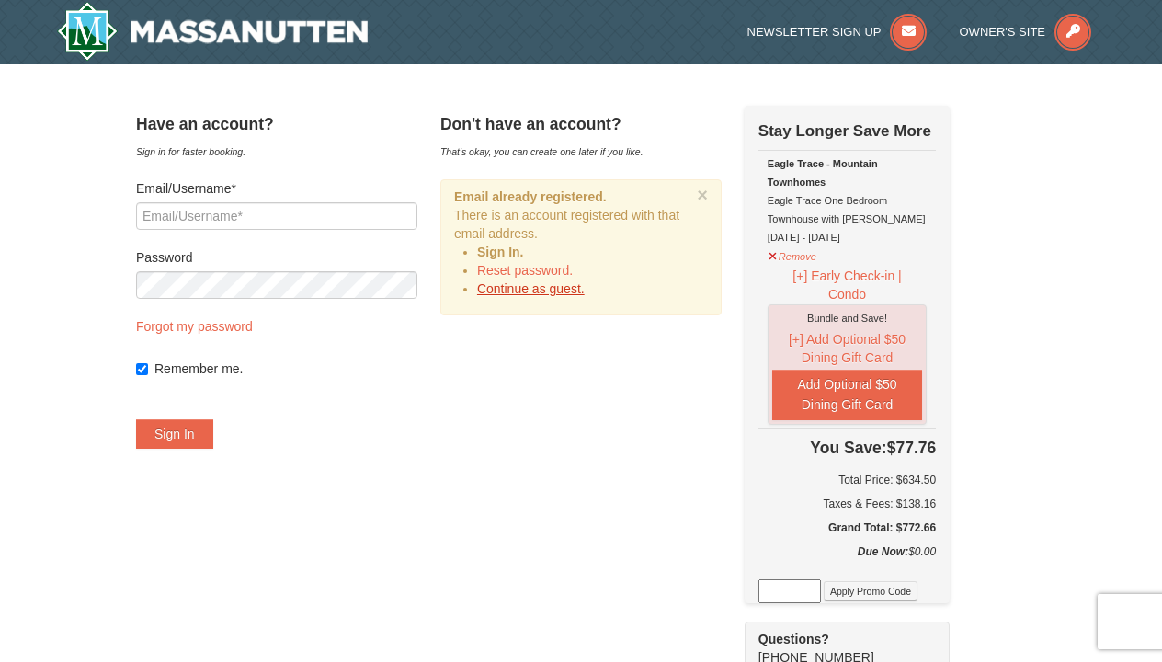
click at [549, 293] on link "Continue as guest." at bounding box center [531, 288] width 108 height 15
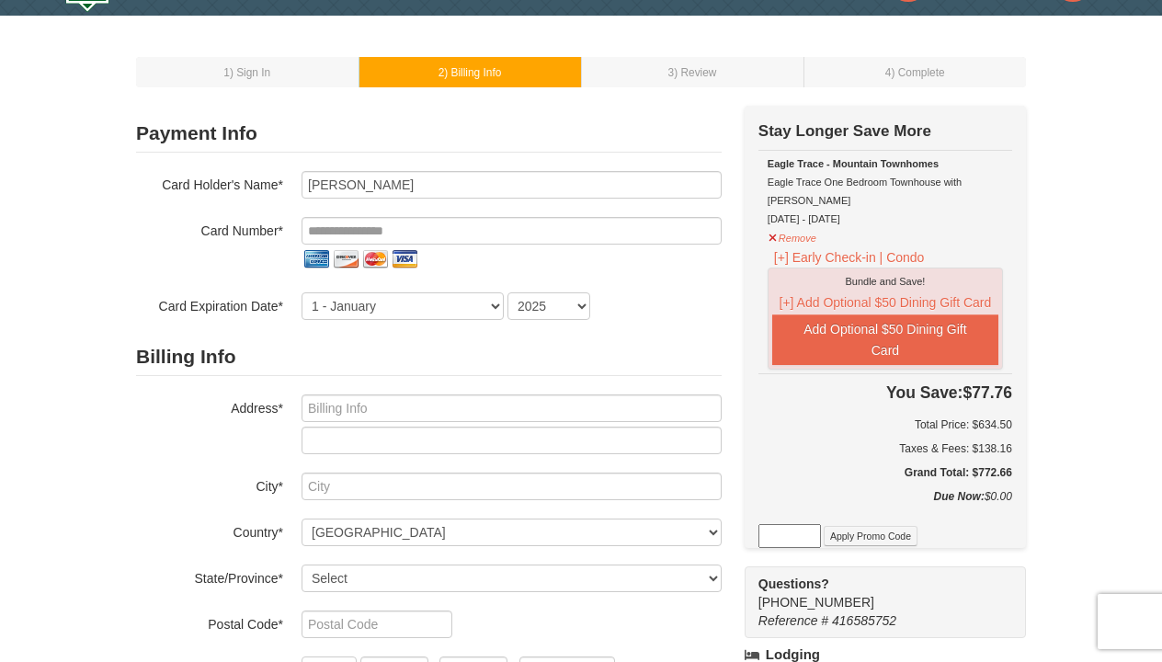
scroll to position [50, 0]
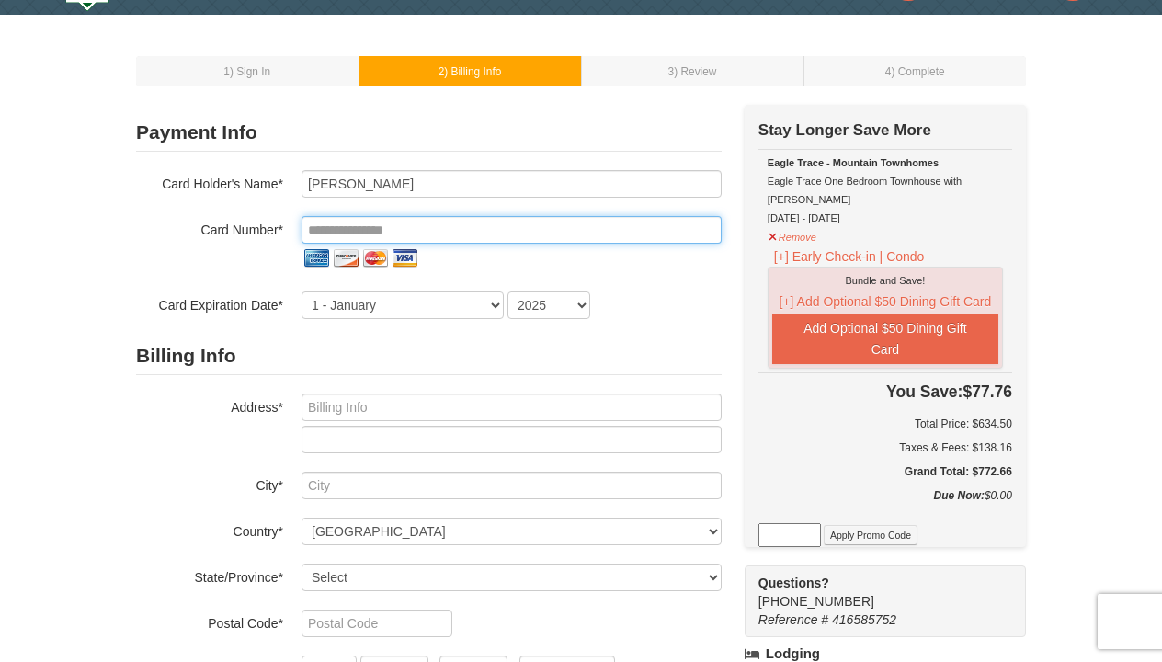
click at [531, 230] on input "tel" at bounding box center [512, 230] width 420 height 28
click at [521, 231] on input "tel" at bounding box center [512, 230] width 420 height 28
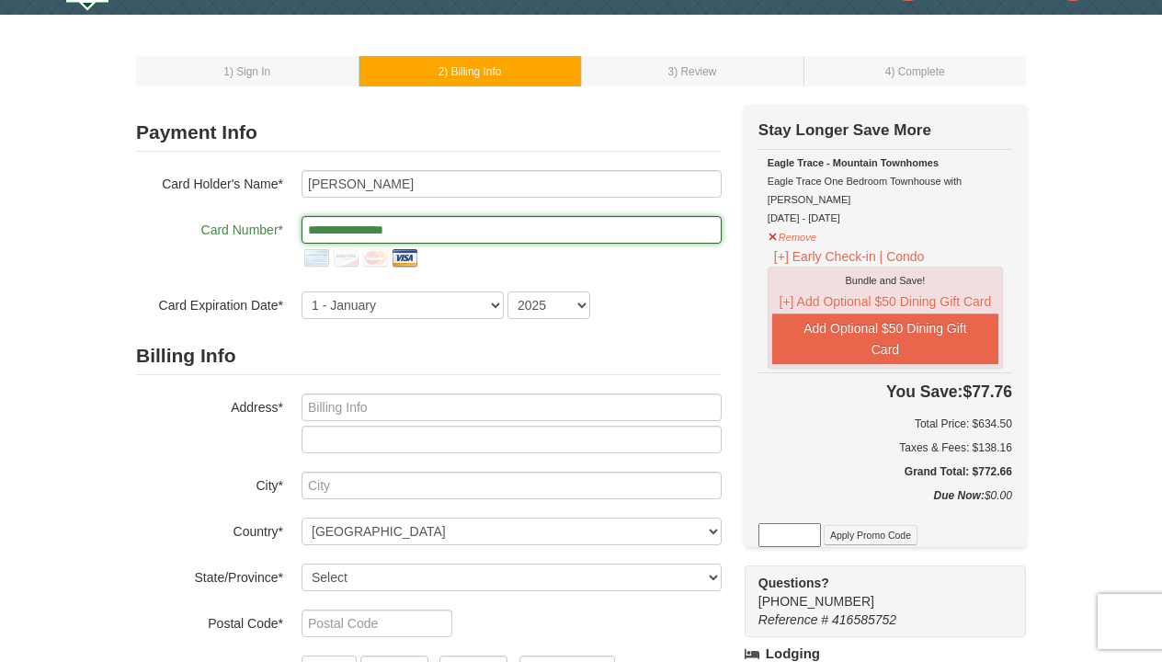
type input "**********"
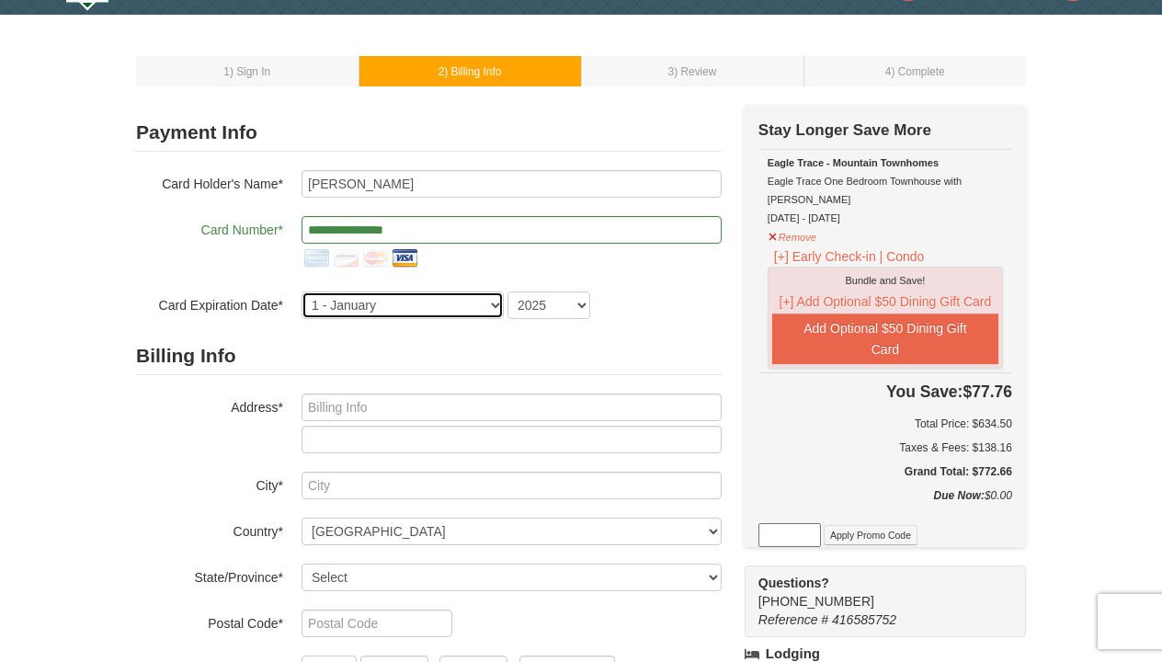
select select "5"
select select "2029"
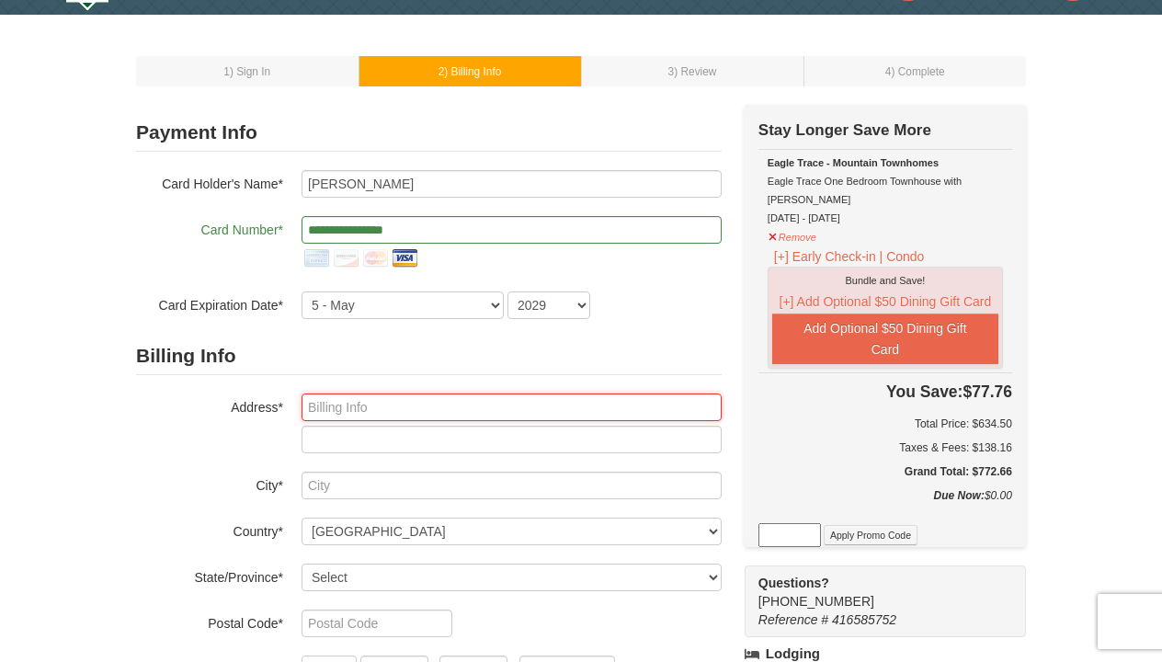
click at [517, 410] on input "text" at bounding box center [512, 408] width 420 height 28
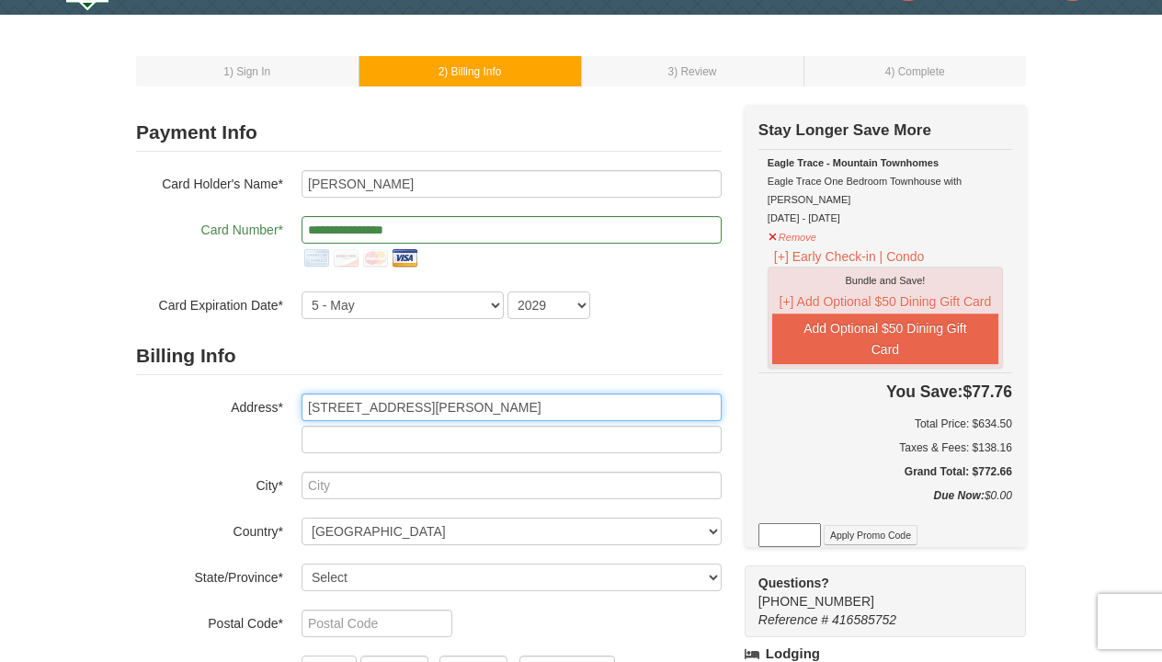
type input "9010 Ruby Lockhart Blvd"
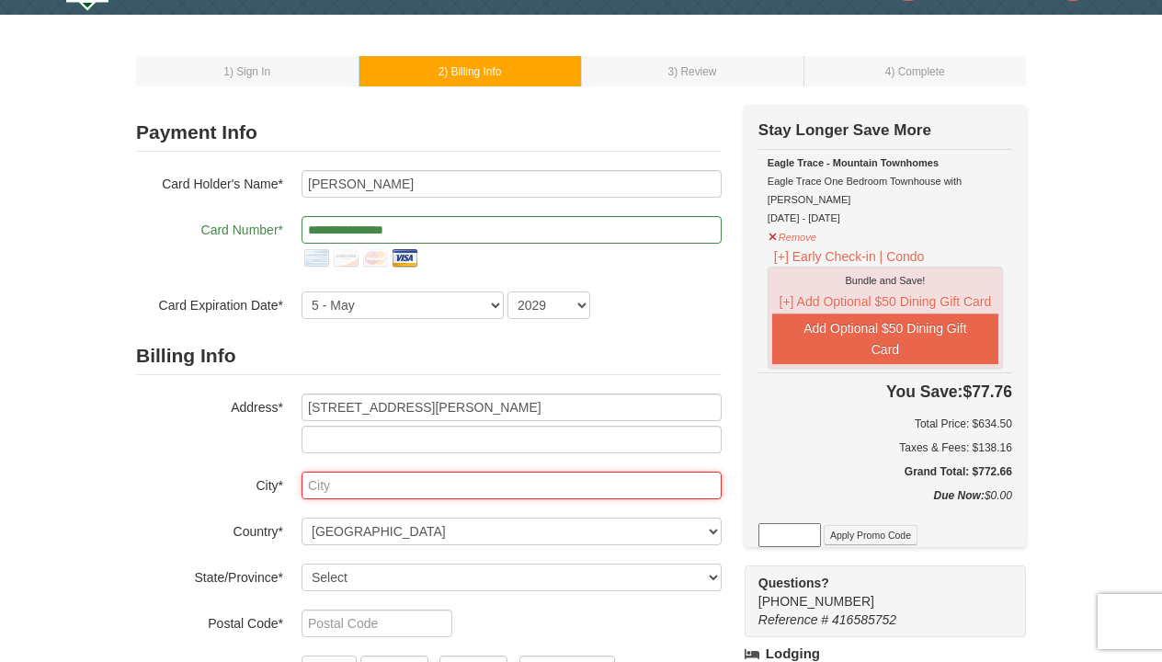
click at [467, 482] on input "text" at bounding box center [512, 486] width 420 height 28
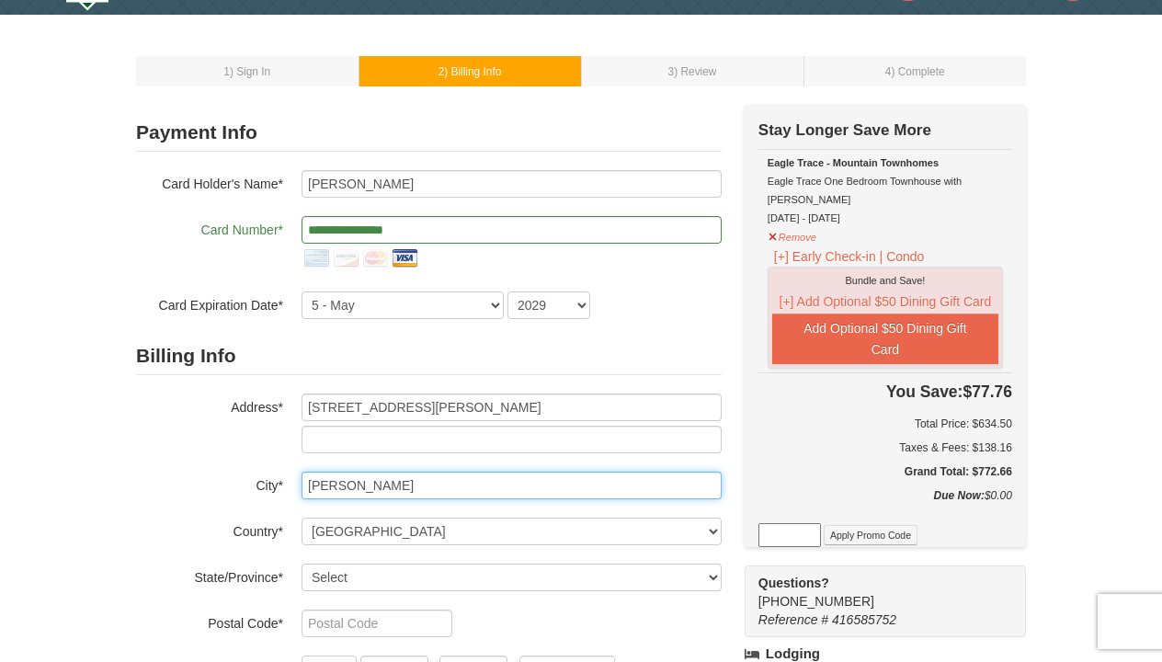
type input "Lanham"
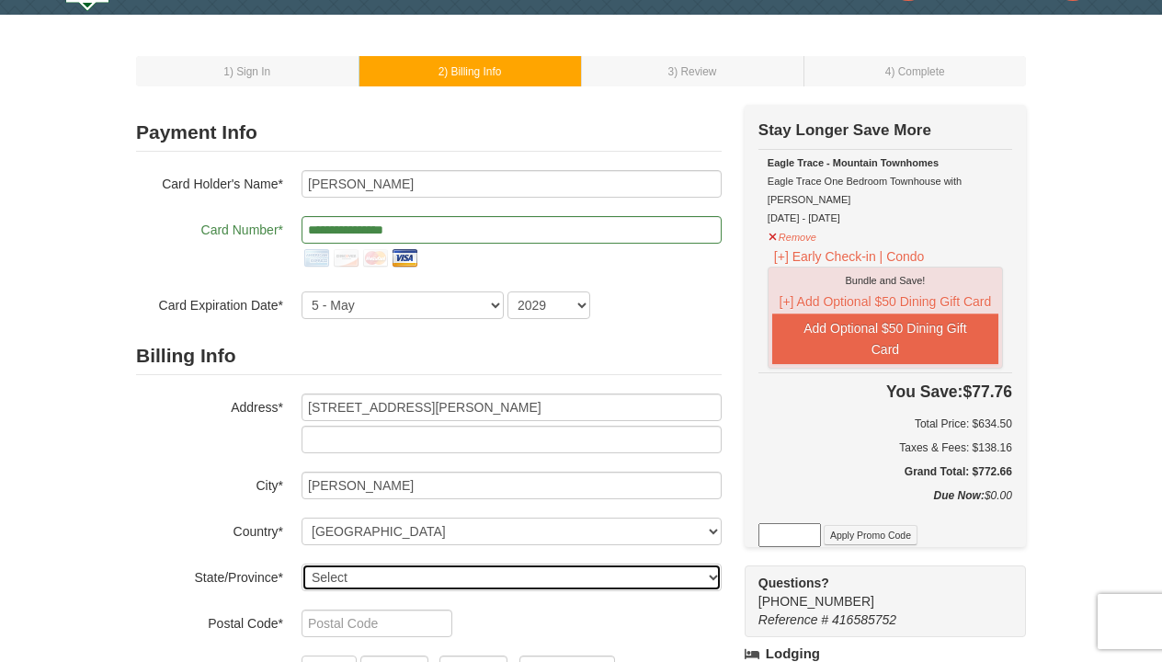
select select "MD"
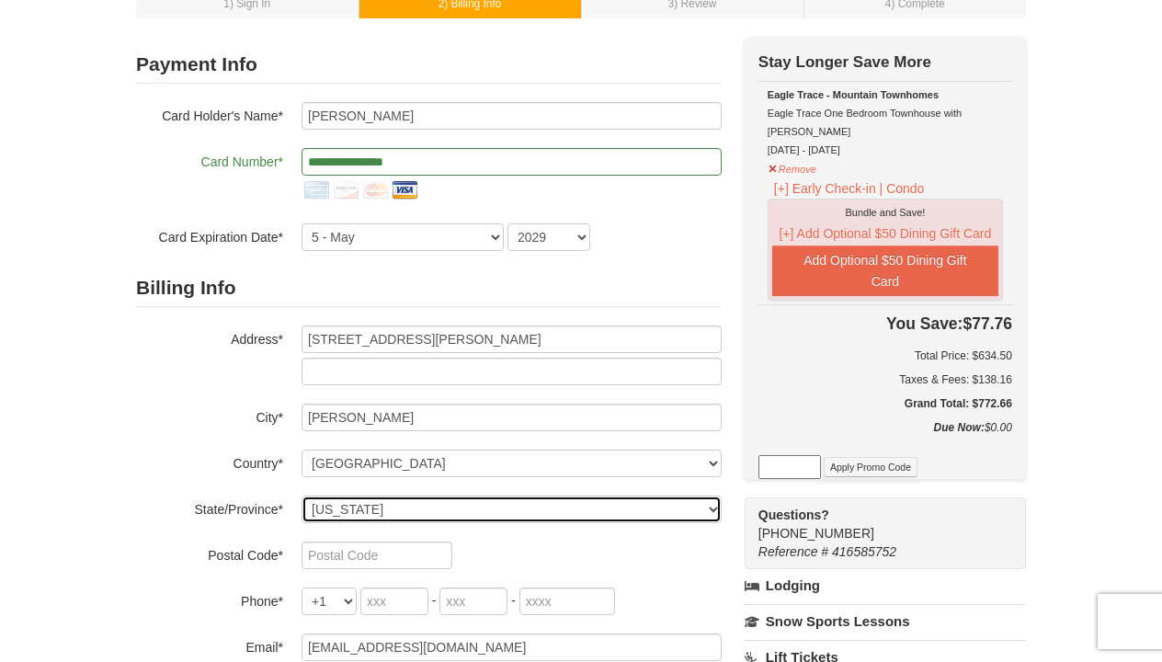
scroll to position [122, 0]
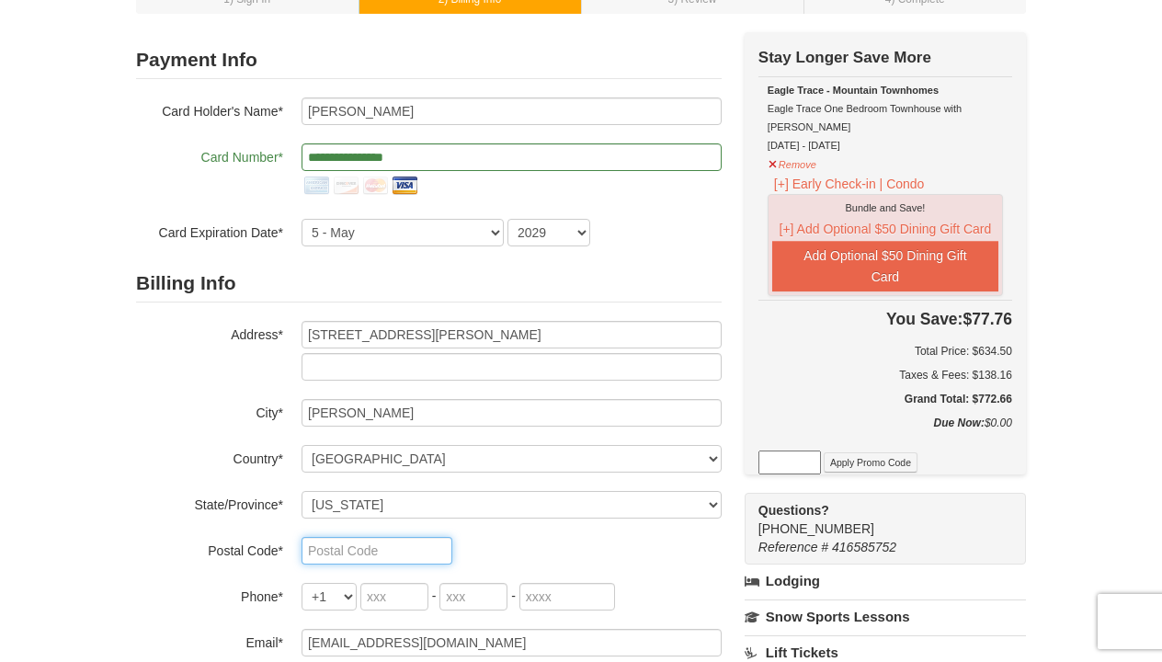
click at [401, 550] on input "text" at bounding box center [377, 551] width 151 height 28
type input "20706"
click at [392, 600] on input "tel" at bounding box center [394, 597] width 68 height 28
type input "240"
type input "383"
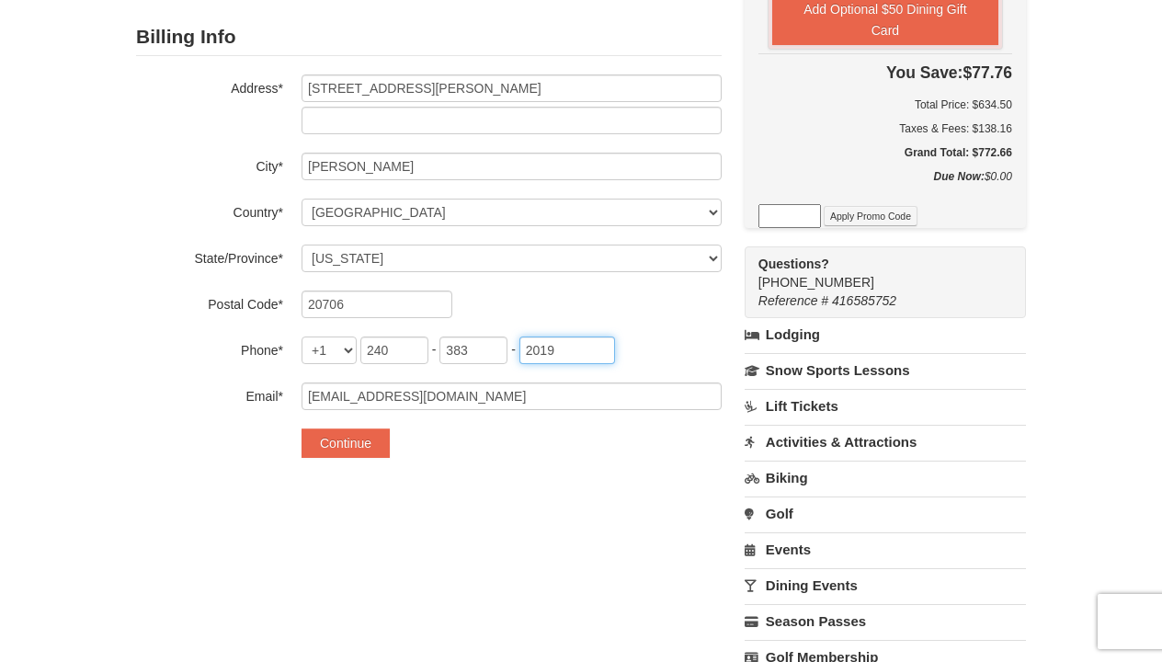
scroll to position [394, 0]
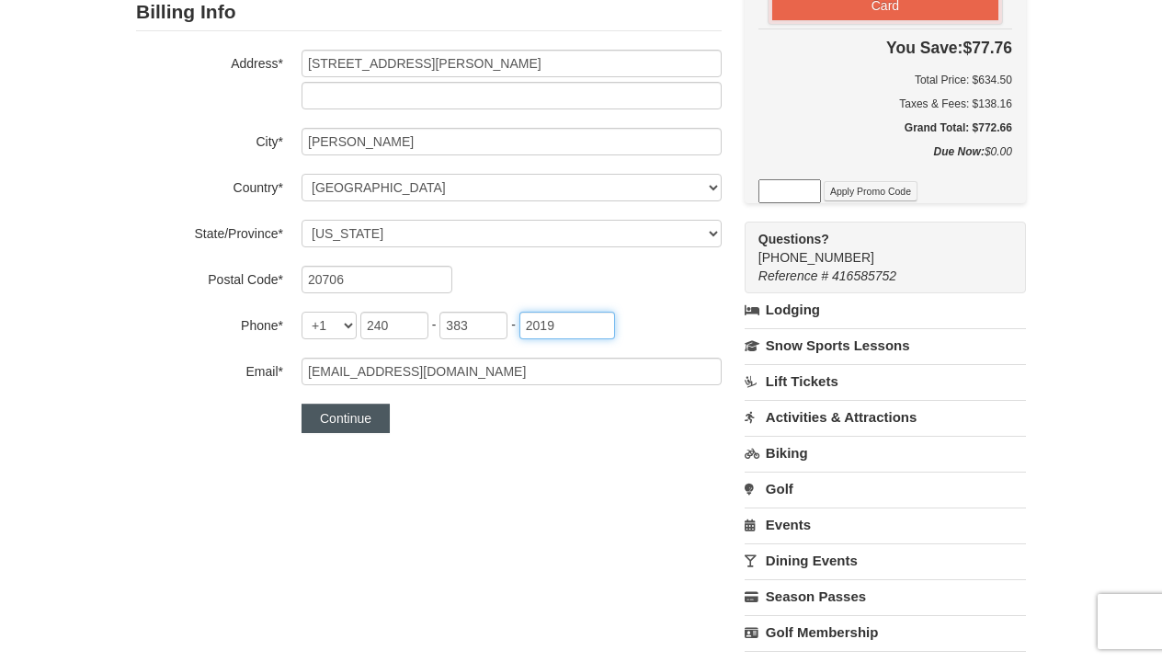
type input "2019"
click at [357, 425] on button "Continue" at bounding box center [346, 418] width 88 height 29
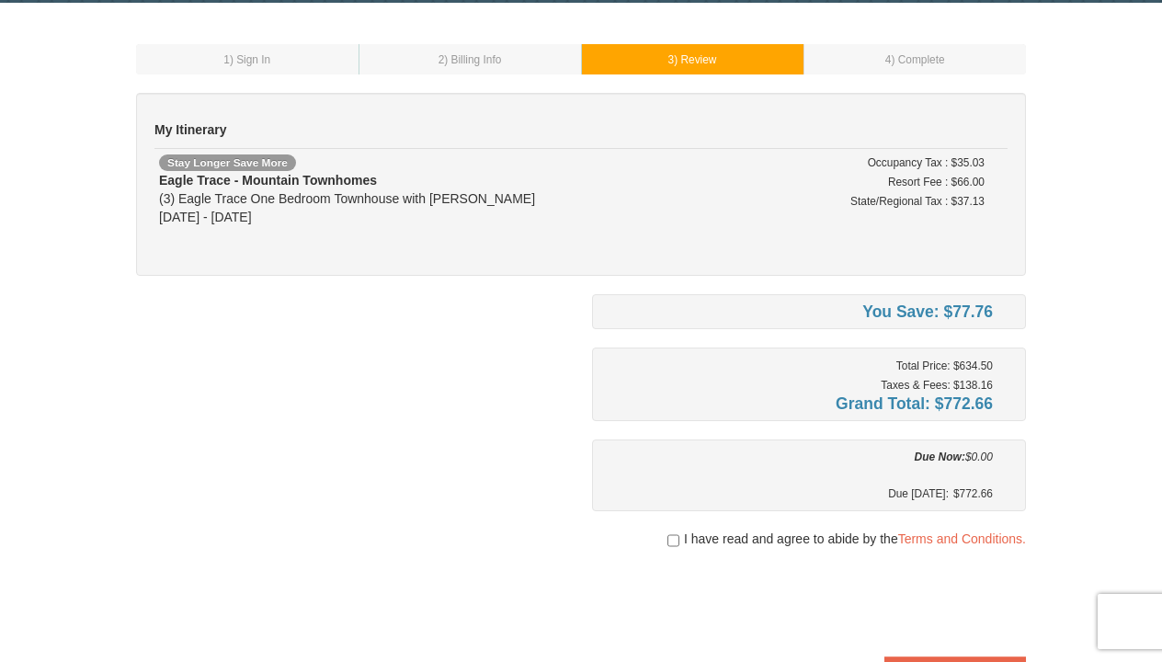
scroll to position [63, 0]
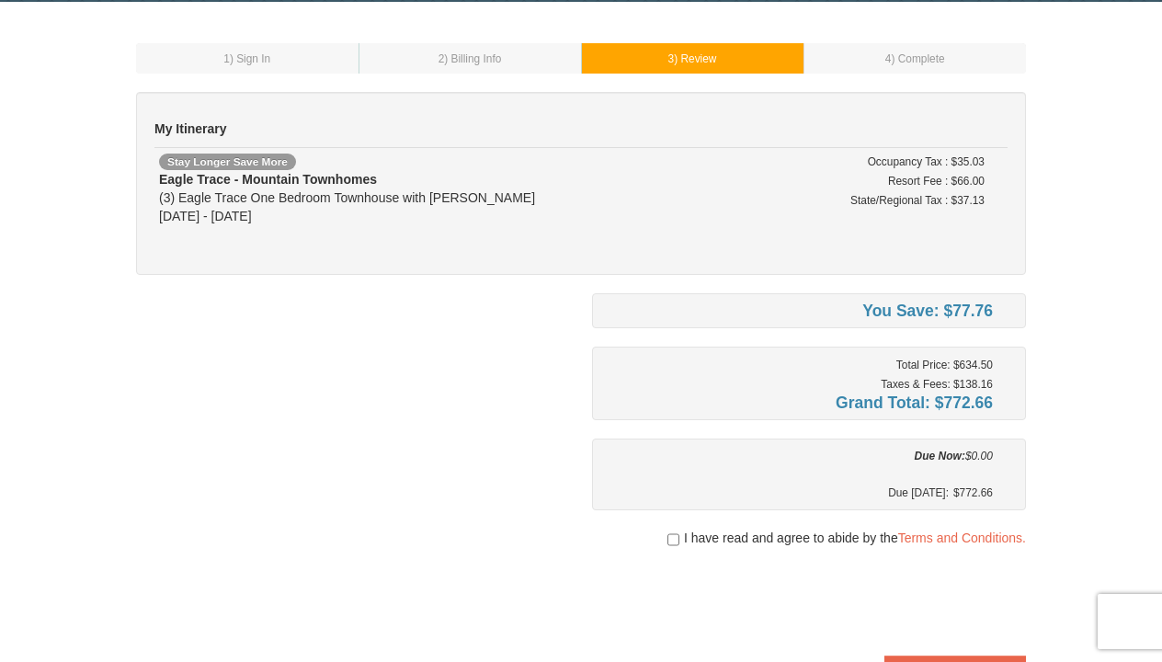
click at [673, 540] on input "checkbox" at bounding box center [674, 539] width 12 height 15
checkbox input "true"
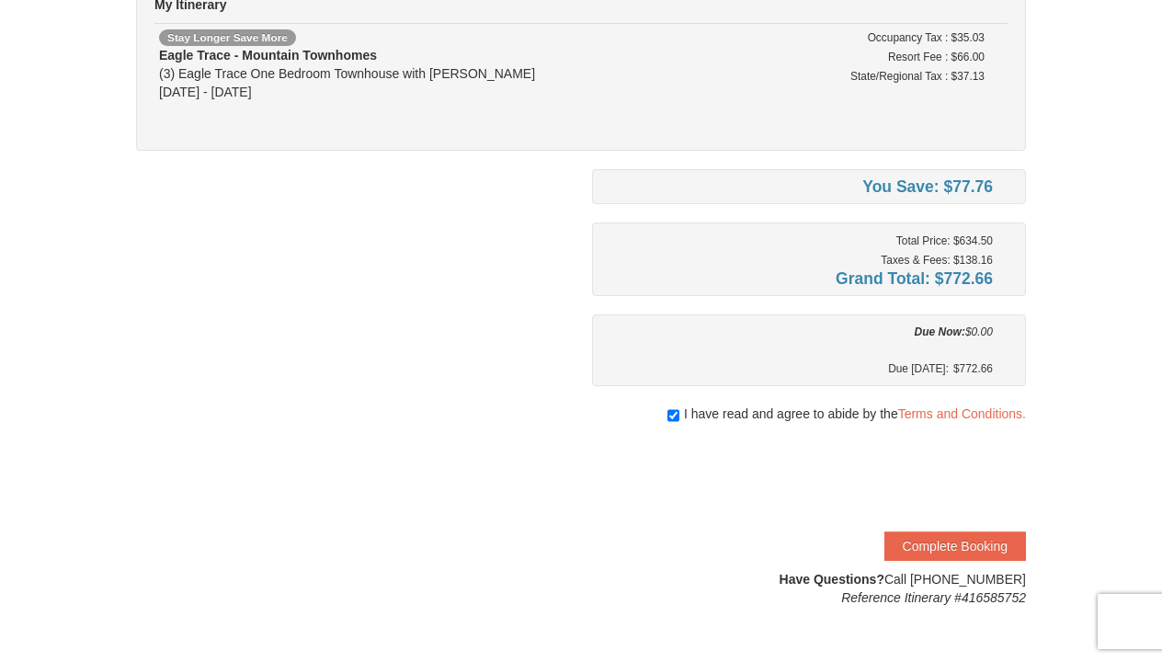
scroll to position [189, 0]
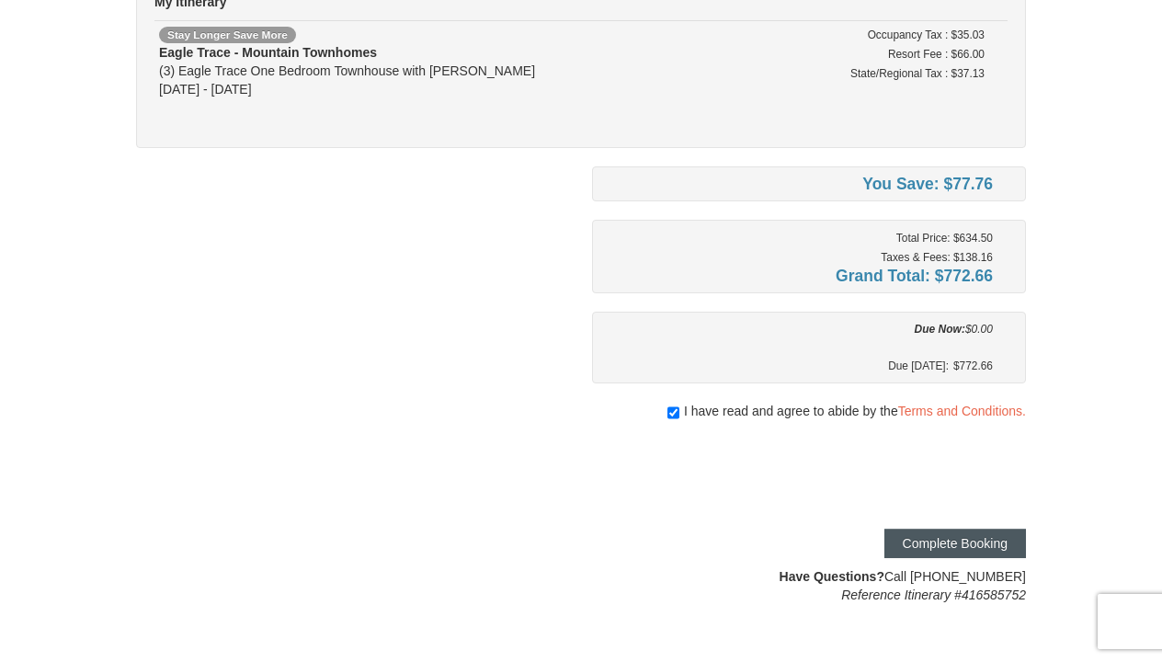
click at [904, 537] on button "Complete Booking" at bounding box center [956, 543] width 142 height 29
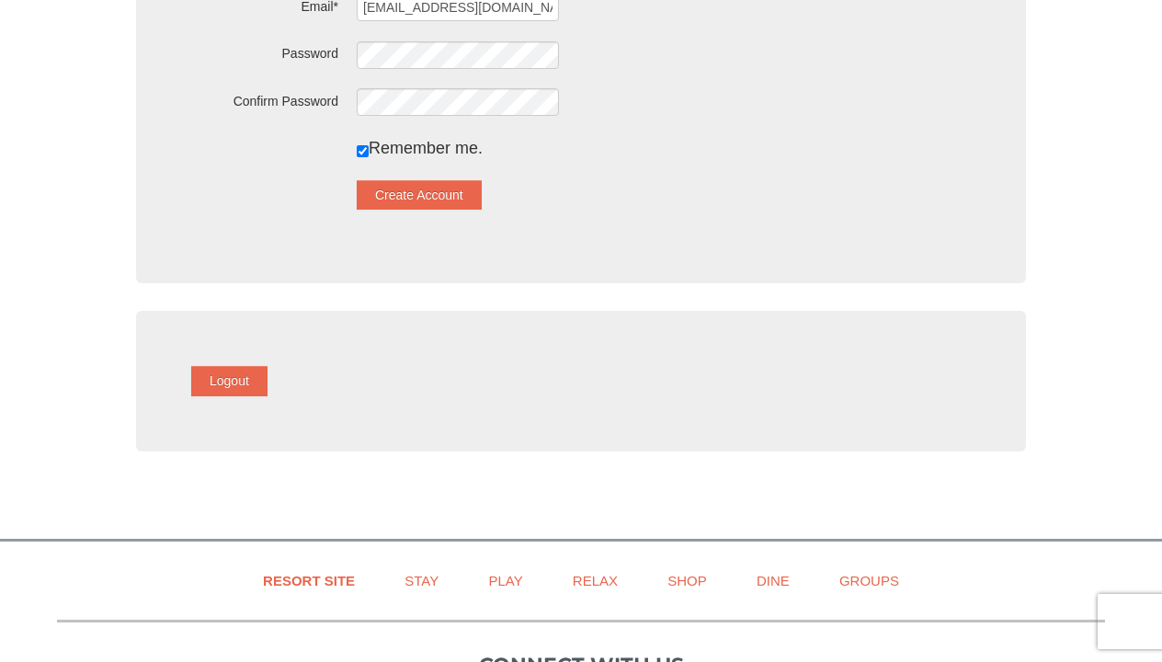
scroll to position [404, 0]
